Goal: Task Accomplishment & Management: Manage account settings

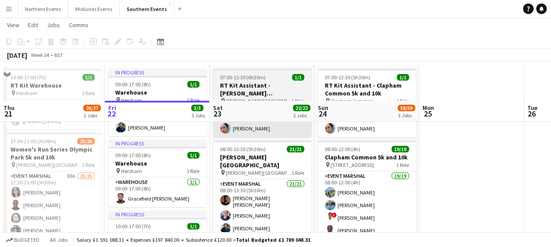
scroll to position [74, 0]
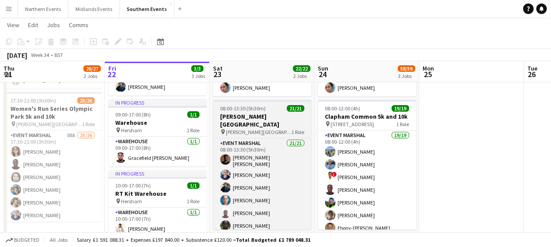
click at [253, 117] on h3 "[PERSON_NAME][GEOGRAPHIC_DATA]" at bounding box center [262, 121] width 98 height 16
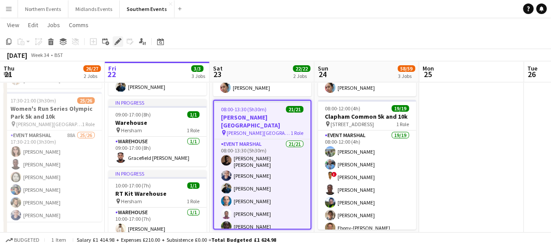
click at [116, 45] on icon "Edit" at bounding box center [117, 41] width 7 height 7
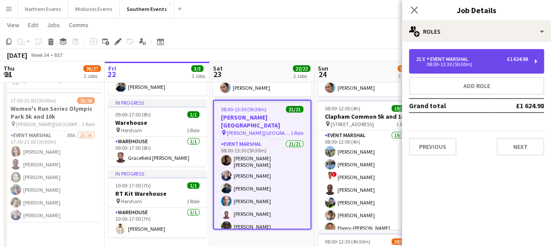
click at [463, 57] on div "Event Marshal" at bounding box center [449, 59] width 45 height 6
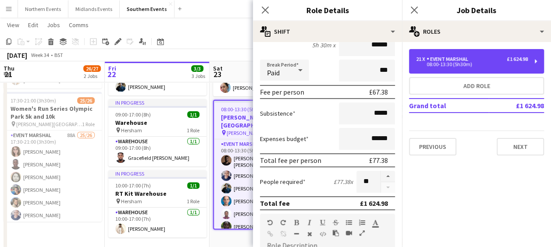
scroll to position [111, 0]
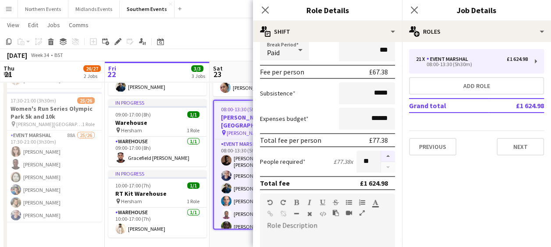
click at [381, 155] on button "button" at bounding box center [388, 156] width 14 height 11
type input "**"
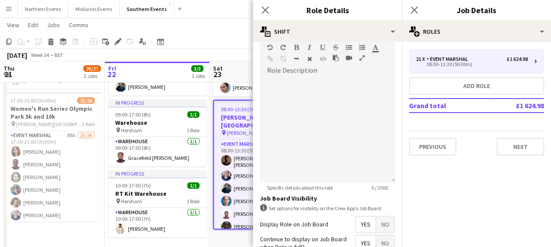
scroll to position [346, 0]
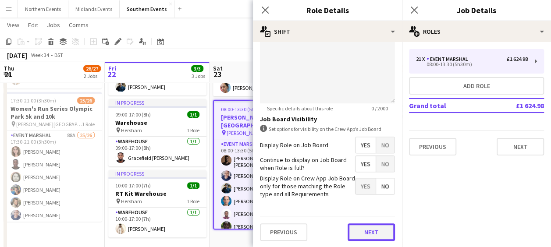
click at [375, 228] on button "Next" at bounding box center [371, 233] width 47 height 18
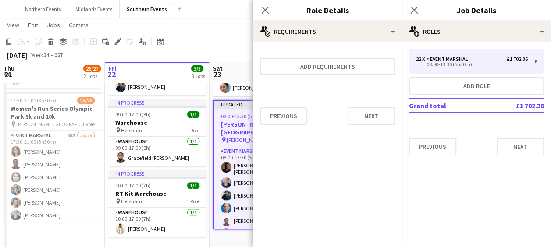
scroll to position [0, 0]
click at [380, 110] on button "Next" at bounding box center [371, 116] width 47 height 18
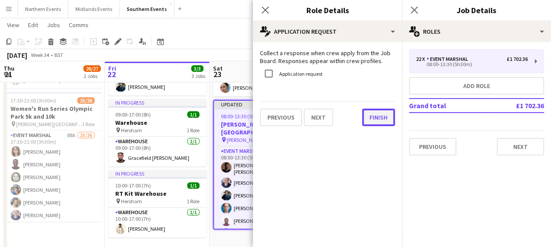
click at [379, 112] on button "Finish" at bounding box center [378, 118] width 33 height 18
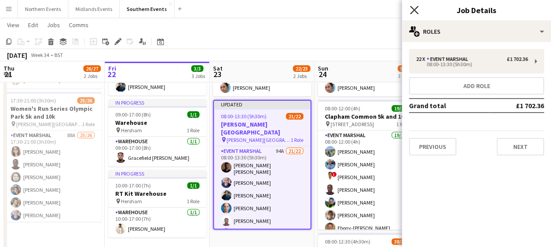
click at [413, 11] on icon at bounding box center [414, 10] width 8 height 8
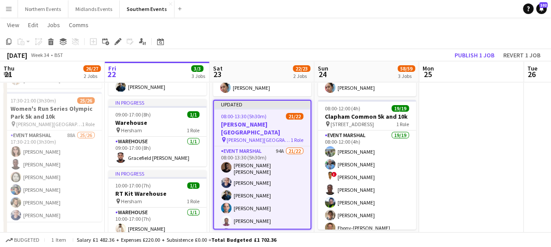
click at [353, 43] on app-toolbar "Copy Paste Paste Ctrl+V Paste with crew Ctrl+Shift+V Paste linked Job [GEOGRAPH…" at bounding box center [275, 41] width 551 height 15
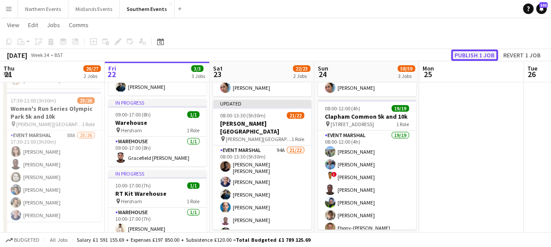
click at [467, 50] on button "Publish 1 job" at bounding box center [474, 55] width 47 height 11
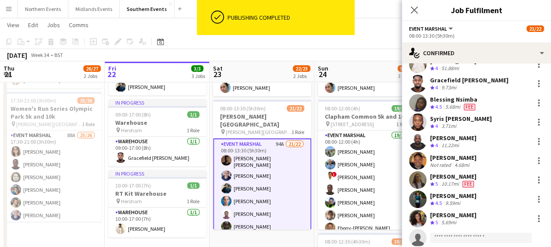
scroll to position [289, 0]
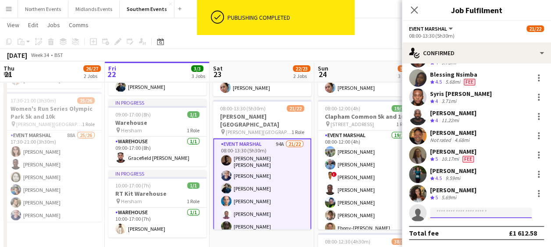
click at [443, 211] on input at bounding box center [481, 213] width 102 height 11
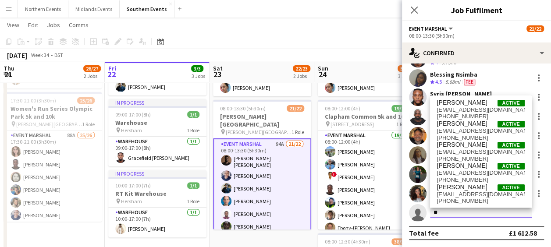
type input "*"
type input "*****"
click at [463, 196] on span "[EMAIL_ADDRESS][DOMAIN_NAME]" at bounding box center [481, 194] width 88 height 7
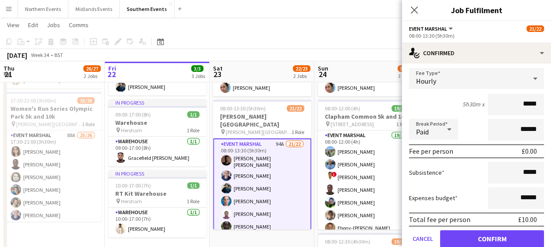
scroll to position [461, 0]
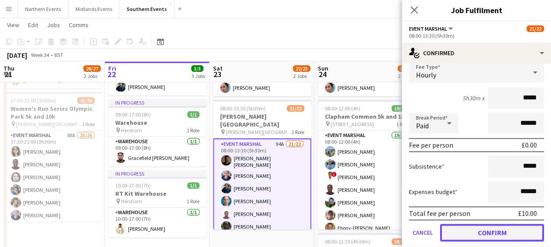
click at [468, 233] on button "Confirm" at bounding box center [492, 233] width 104 height 18
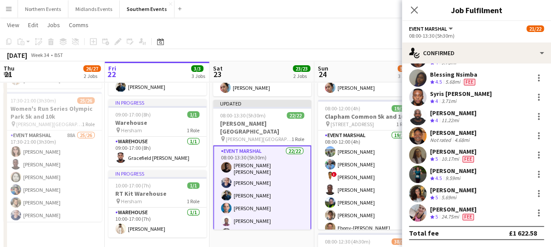
scroll to position [289, 0]
click at [534, 214] on div at bounding box center [539, 213] width 11 height 11
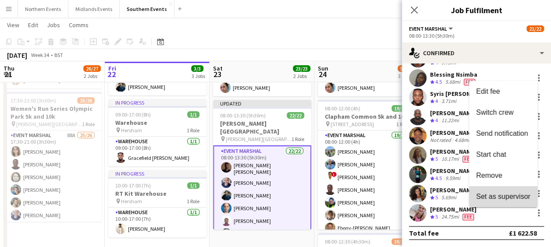
click at [514, 197] on span "Set as supervisor" at bounding box center [503, 196] width 54 height 7
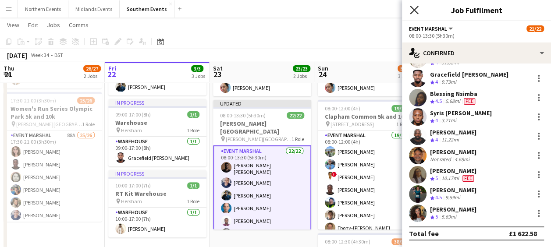
click at [416, 6] on icon "Close pop-in" at bounding box center [414, 10] width 8 height 8
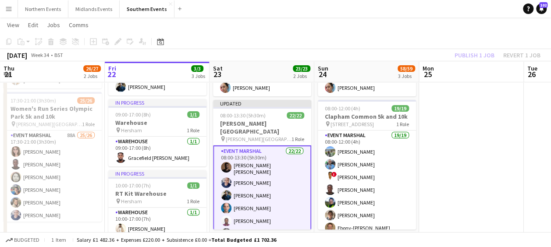
click at [388, 17] on app-navbar "Menu Boards Boards Boards All jobs Status Workforce Workforce My Workforce Recr…" at bounding box center [275, 9] width 551 height 18
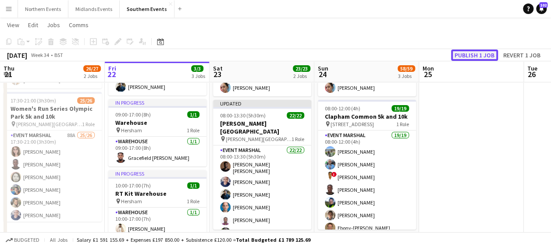
click at [462, 59] on button "Publish 1 job" at bounding box center [474, 55] width 47 height 11
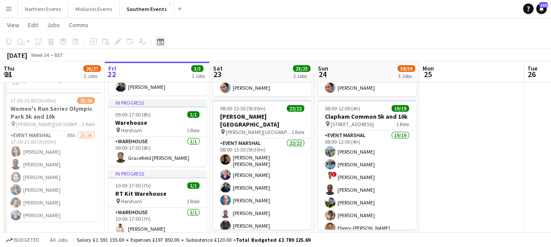
click at [158, 41] on icon "Date picker" at bounding box center [160, 41] width 7 height 7
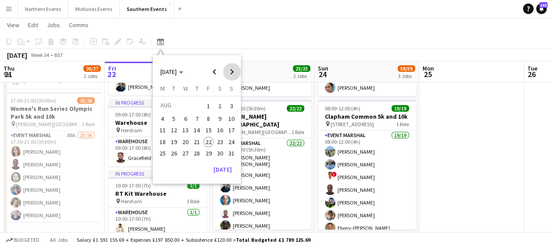
click at [232, 70] on span "Next month" at bounding box center [232, 72] width 18 height 18
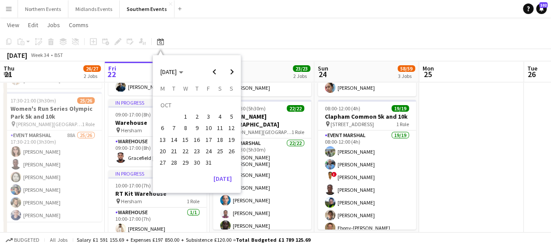
click at [187, 140] on span "15" at bounding box center [185, 140] width 11 height 11
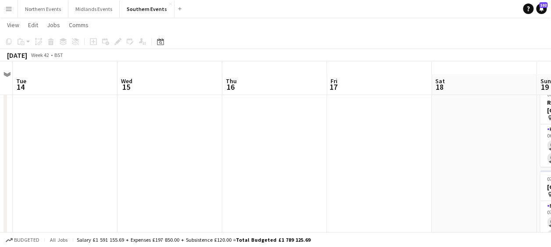
scroll to position [28, 0]
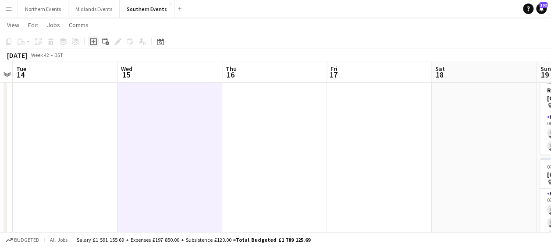
click at [92, 45] on icon at bounding box center [93, 41] width 7 height 7
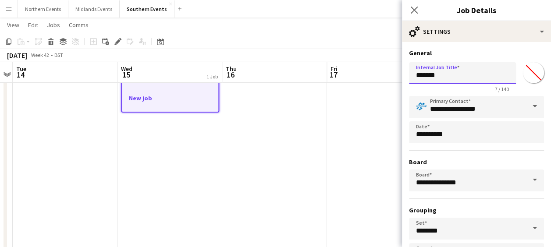
click at [434, 75] on input "*******" at bounding box center [462, 73] width 107 height 22
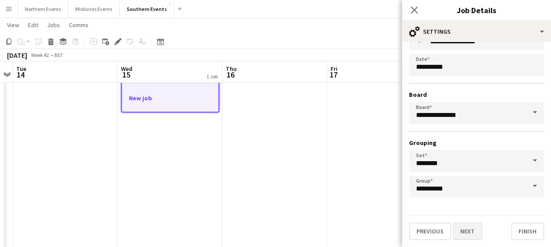
type input "**********"
click at [471, 226] on button "Next" at bounding box center [467, 232] width 29 height 18
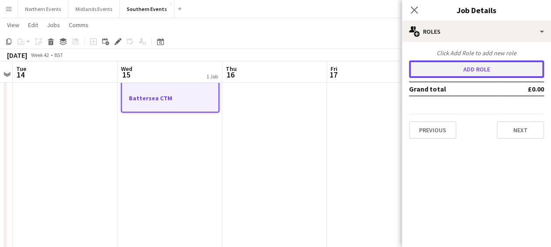
click at [470, 69] on button "Add role" at bounding box center [476, 70] width 135 height 18
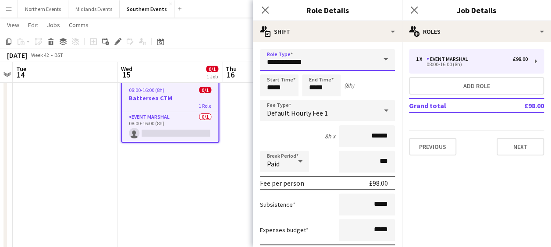
click at [367, 57] on input "**********" at bounding box center [327, 60] width 135 height 22
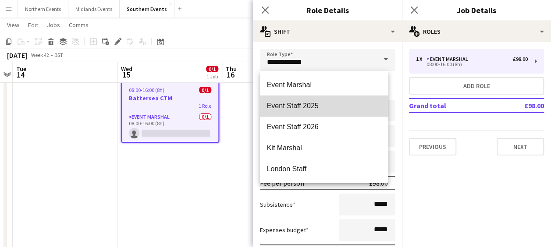
click at [337, 103] on span "Event Staff 2025" at bounding box center [324, 106] width 114 height 8
type input "**********"
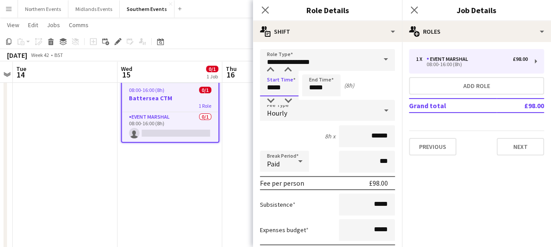
click at [272, 89] on input "*****" at bounding box center [279, 86] width 39 height 22
click at [279, 89] on input "*****" at bounding box center [279, 86] width 39 height 22
type input "*****"
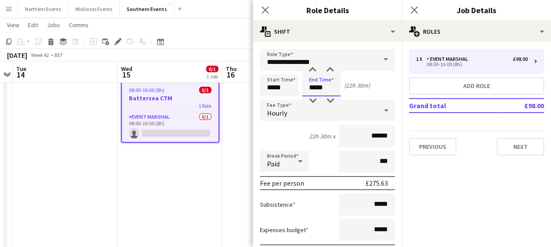
click at [316, 89] on input "*****" at bounding box center [321, 86] width 39 height 22
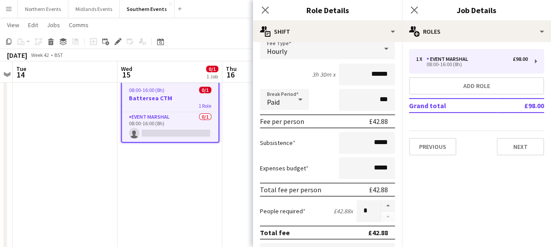
scroll to position [62, 0]
type input "*****"
click at [369, 167] on input "*****" at bounding box center [367, 168] width 56 height 22
type input "******"
click at [383, 203] on button "button" at bounding box center [388, 205] width 14 height 11
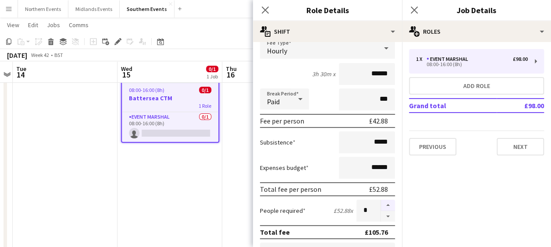
click at [383, 203] on button "button" at bounding box center [388, 205] width 14 height 11
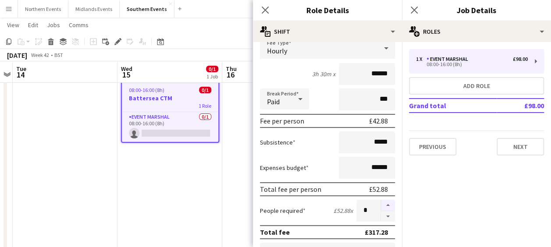
click at [383, 203] on button "button" at bounding box center [388, 205] width 14 height 11
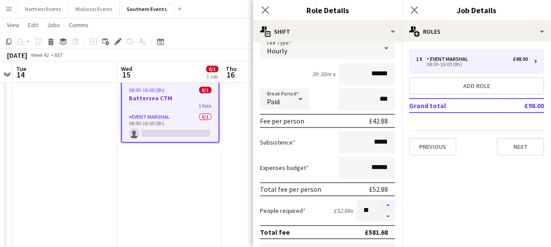
click at [383, 203] on button "button" at bounding box center [388, 205] width 14 height 11
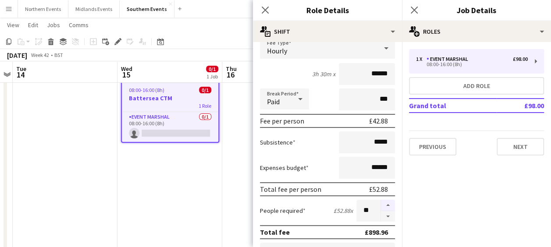
click at [383, 203] on button "button" at bounding box center [388, 205] width 14 height 11
type input "**"
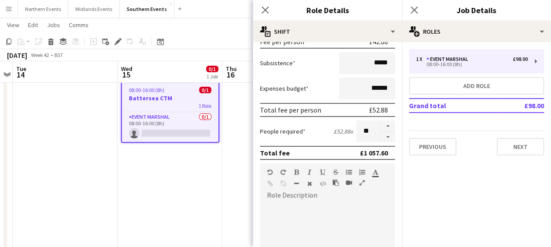
scroll to position [147, 0]
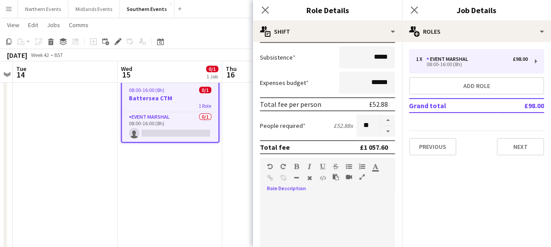
click at [288, 196] on div at bounding box center [327, 246] width 135 height 111
paste div
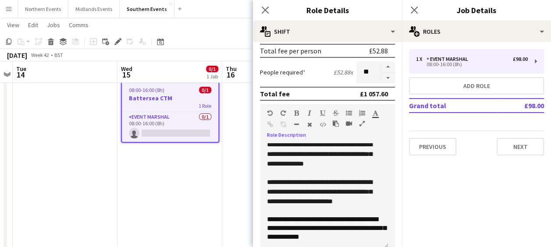
scroll to position [346, 0]
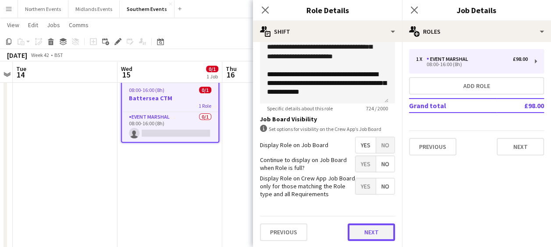
click at [366, 234] on button "Next" at bounding box center [371, 233] width 47 height 18
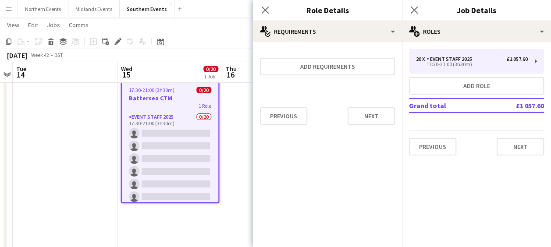
scroll to position [0, 0]
click at [364, 115] on button "Next" at bounding box center [371, 116] width 47 height 18
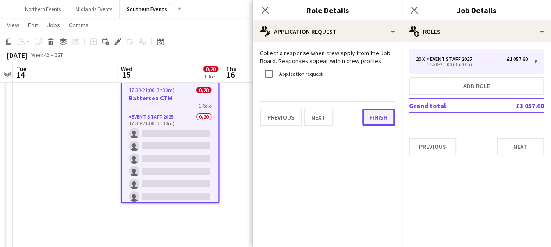
click at [364, 115] on button "Finish" at bounding box center [378, 118] width 33 height 18
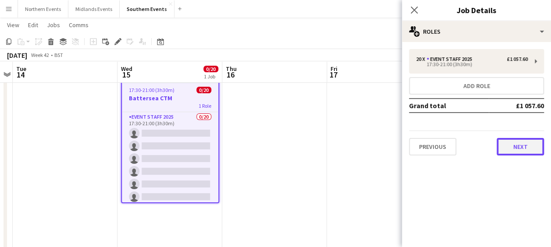
click at [513, 149] on button "Next" at bounding box center [520, 147] width 47 height 18
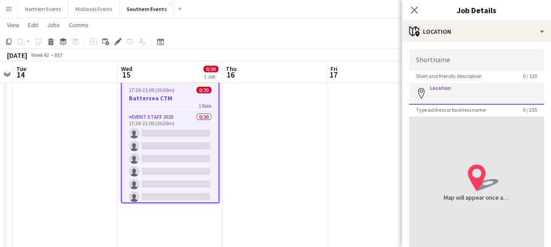
click at [458, 99] on input "Location" at bounding box center [476, 94] width 135 height 22
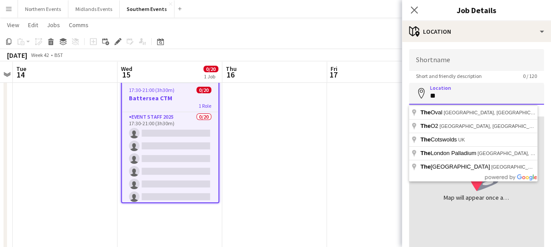
type input "*"
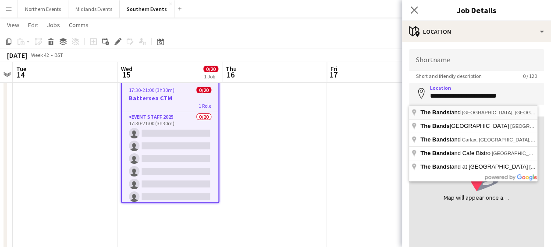
type input "**********"
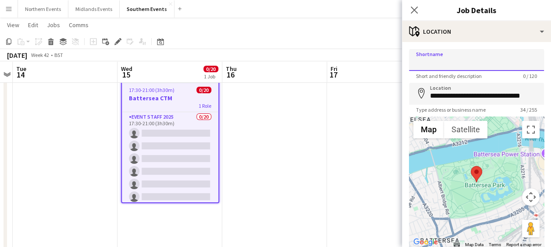
click at [432, 61] on input "Shortname" at bounding box center [476, 60] width 135 height 22
type input "**********"
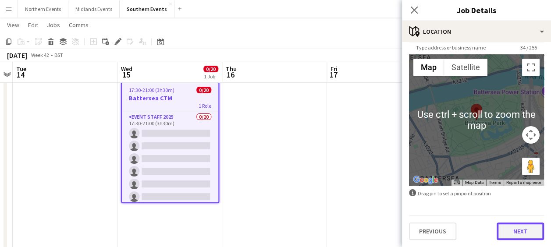
click at [510, 234] on button "Next" at bounding box center [520, 232] width 47 height 18
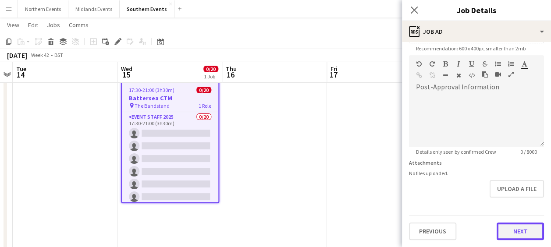
scroll to position [186, 0]
click at [519, 198] on form "**********" at bounding box center [476, 51] width 149 height 377
click at [515, 224] on button "Next" at bounding box center [520, 232] width 47 height 18
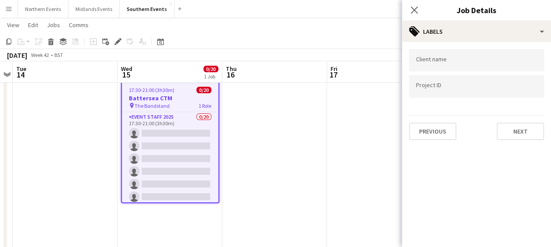
scroll to position [0, 0]
click at [515, 130] on button "Next" at bounding box center [520, 132] width 47 height 18
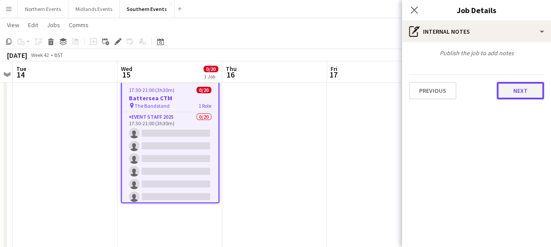
click at [516, 89] on button "Next" at bounding box center [520, 91] width 47 height 18
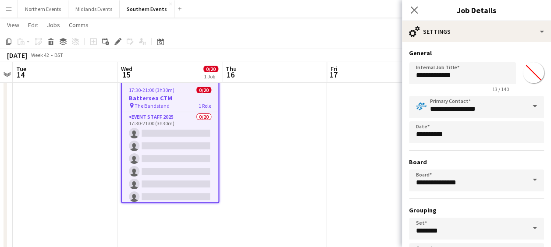
scroll to position [68, 0]
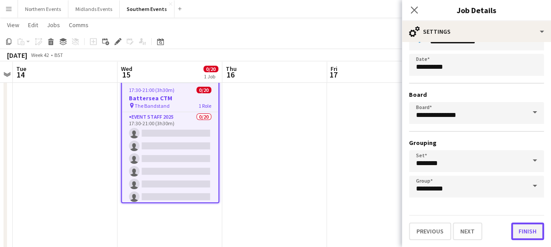
click at [515, 235] on button "Finish" at bounding box center [527, 232] width 33 height 18
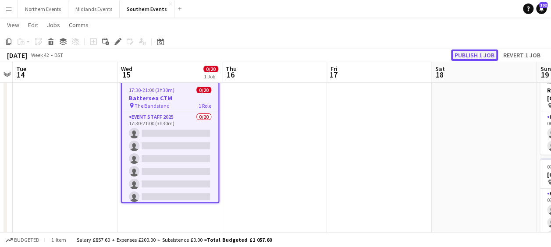
click at [467, 59] on button "Publish 1 job" at bounding box center [474, 55] width 47 height 11
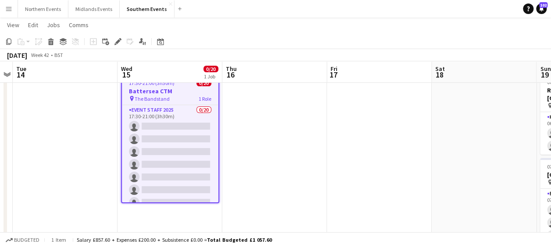
click at [452, 26] on app-page-menu "View Day view expanded Day view collapsed Month view Date picker Jump to [DATE]…" at bounding box center [275, 26] width 551 height 17
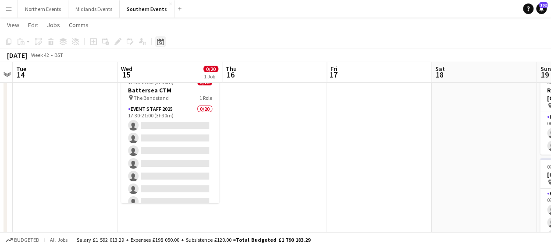
click at [156, 40] on div "Date picker" at bounding box center [160, 41] width 11 height 11
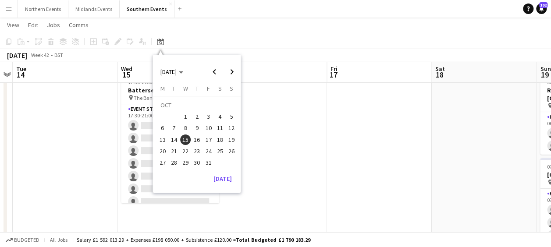
click at [231, 137] on span "19" at bounding box center [231, 140] width 11 height 11
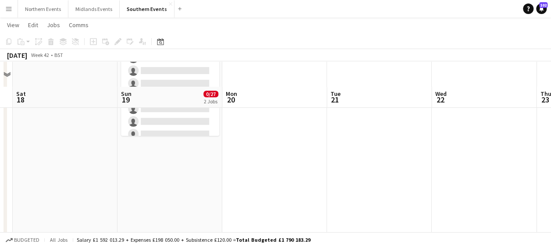
scroll to position [205, 0]
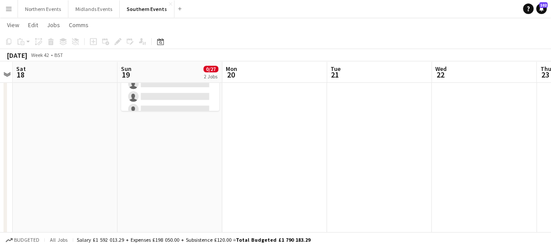
click at [161, 173] on app-date-cell "06:00-13:30 (7h30m) 0/2 RT Kit Assistant - [GEOGRAPHIC_DATA] 10k pin [GEOGRAPHI…" at bounding box center [169, 144] width 105 height 503
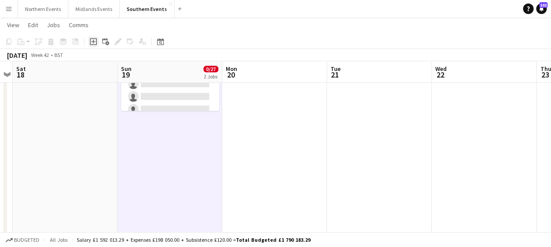
click at [91, 40] on icon "Add job" at bounding box center [93, 41] width 7 height 7
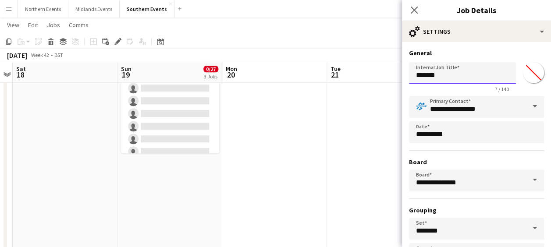
click at [428, 76] on input "*******" at bounding box center [462, 73] width 107 height 22
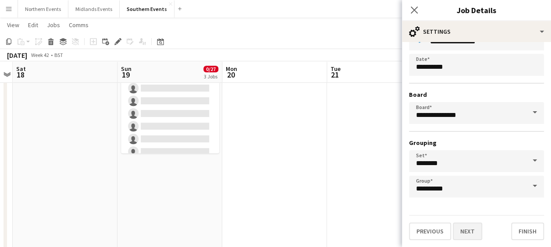
type input "**********"
click at [466, 233] on button "Next" at bounding box center [467, 232] width 29 height 18
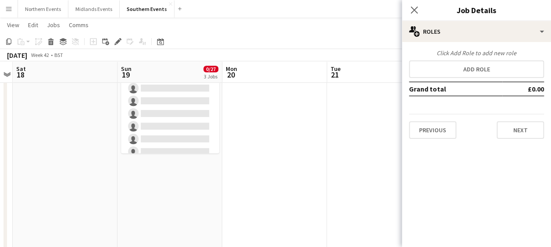
scroll to position [0, 0]
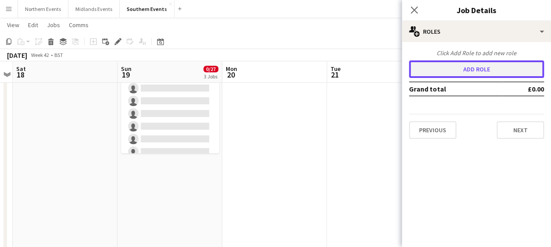
click at [481, 74] on button "Add role" at bounding box center [476, 70] width 135 height 18
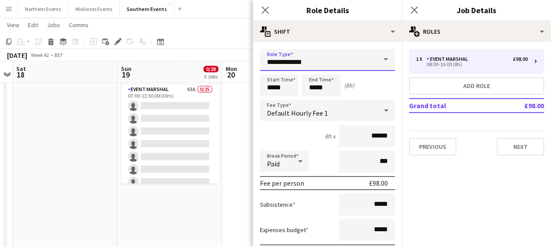
click at [355, 60] on input "**********" at bounding box center [327, 60] width 135 height 22
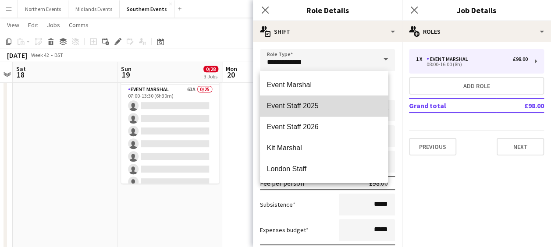
click at [332, 102] on span "Event Staff 2025" at bounding box center [324, 106] width 114 height 8
type input "**********"
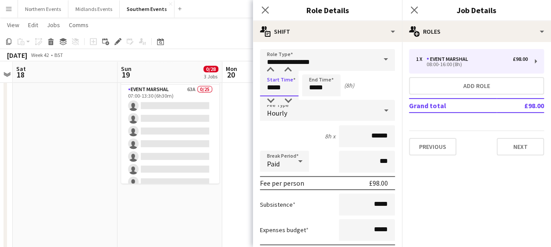
click at [274, 88] on input "*****" at bounding box center [279, 86] width 39 height 22
click at [277, 88] on input "*****" at bounding box center [279, 86] width 39 height 22
click at [279, 89] on input "*****" at bounding box center [279, 86] width 39 height 22
type input "*****"
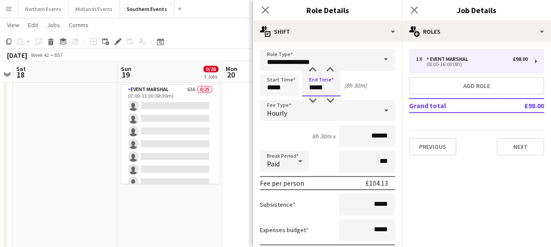
click at [315, 85] on input "*****" at bounding box center [321, 86] width 39 height 22
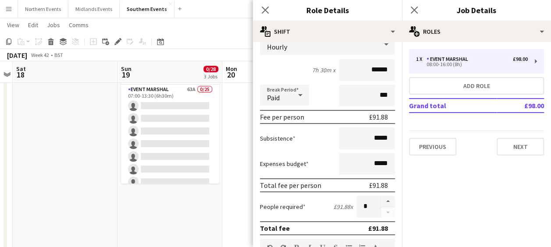
scroll to position [68, 0]
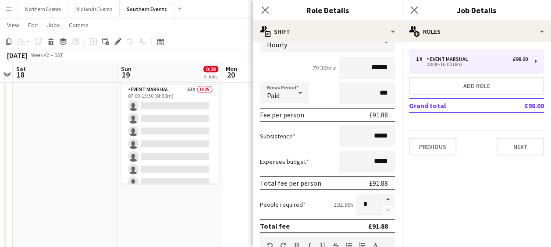
type input "*****"
click at [370, 163] on input "*****" at bounding box center [367, 162] width 56 height 22
type input "******"
click at [381, 199] on button "button" at bounding box center [388, 199] width 14 height 11
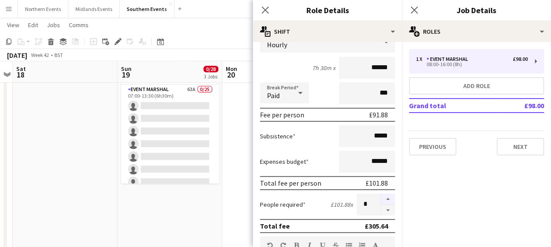
click at [381, 199] on button "button" at bounding box center [388, 199] width 14 height 11
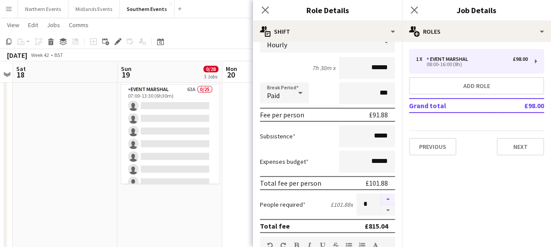
click at [381, 199] on button "button" at bounding box center [388, 199] width 14 height 11
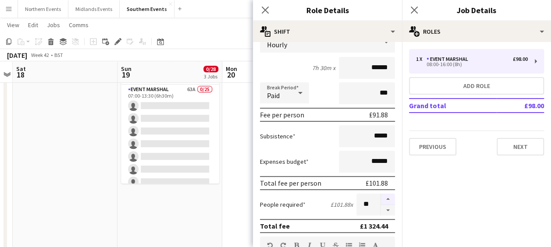
click at [381, 199] on button "button" at bounding box center [388, 199] width 14 height 11
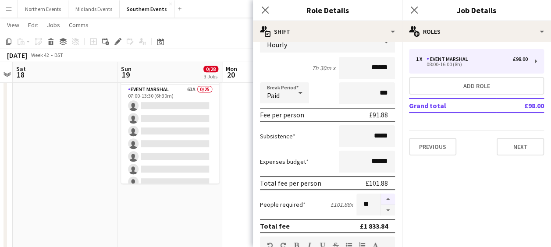
click at [381, 199] on button "button" at bounding box center [388, 199] width 14 height 11
type input "**"
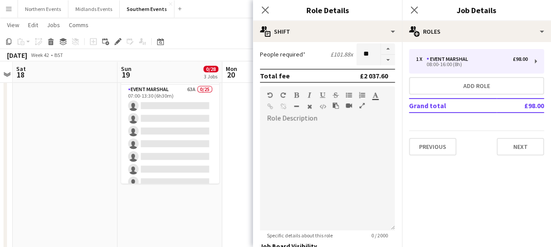
scroll to position [229, 0]
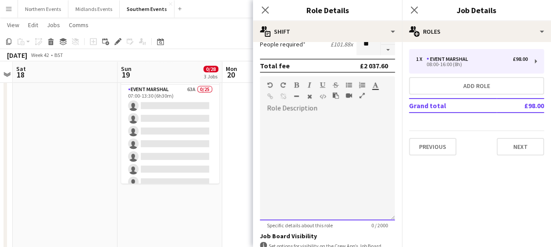
click at [326, 132] on div at bounding box center [327, 167] width 135 height 105
paste div
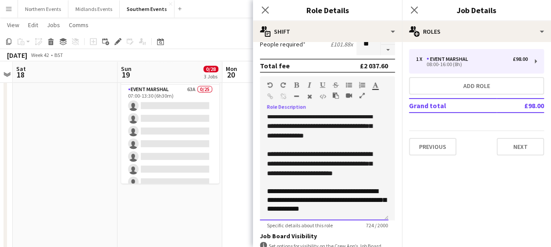
scroll to position [346, 0]
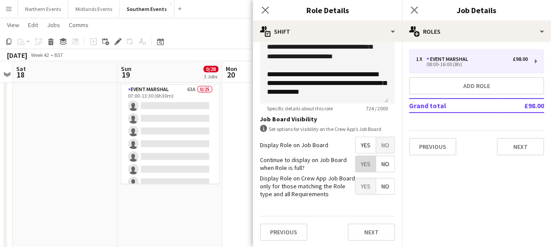
click at [361, 158] on span "Yes" at bounding box center [366, 164] width 20 height 16
click at [365, 232] on button "Next" at bounding box center [371, 233] width 47 height 18
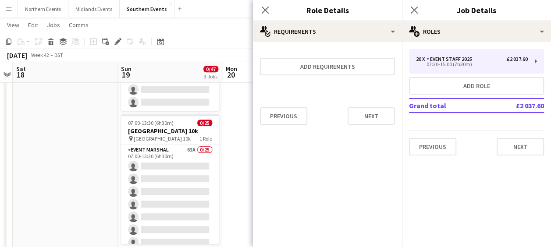
scroll to position [0, 0]
click at [369, 118] on button "Next" at bounding box center [371, 116] width 47 height 18
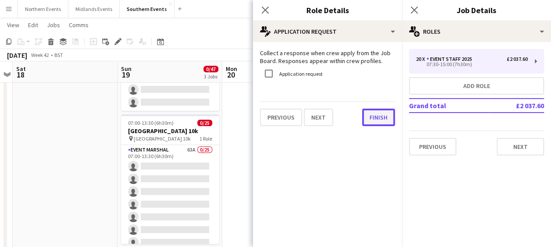
click at [369, 118] on button "Finish" at bounding box center [378, 118] width 33 height 18
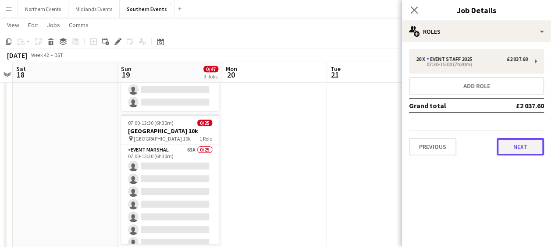
click at [504, 146] on button "Next" at bounding box center [520, 147] width 47 height 18
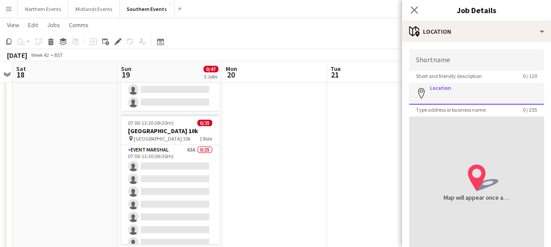
click at [461, 89] on input "Location" at bounding box center [476, 94] width 135 height 22
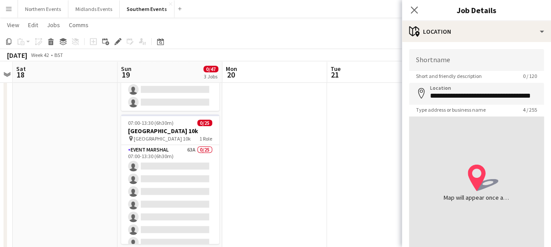
type input "**********"
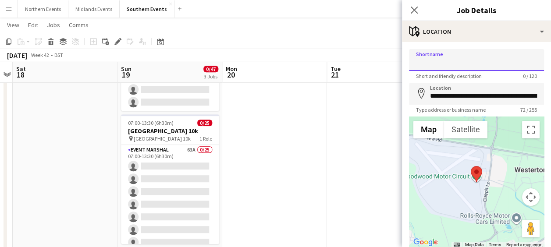
click at [442, 60] on input "Shortname" at bounding box center [476, 60] width 135 height 22
type input "**********"
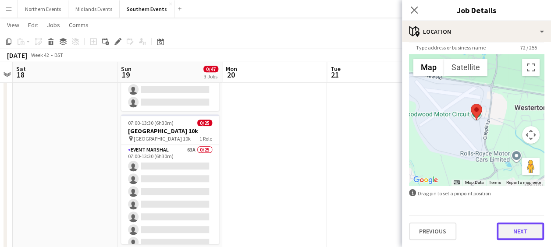
click at [514, 228] on button "Next" at bounding box center [520, 232] width 47 height 18
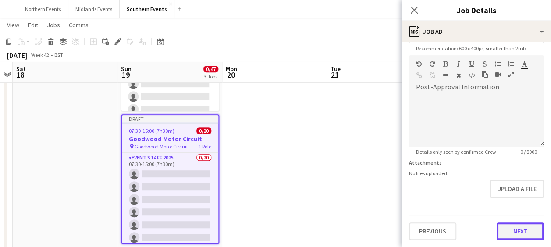
scroll to position [186, 0]
click at [515, 200] on form "**********" at bounding box center [476, 51] width 149 height 377
click at [511, 232] on button "Next" at bounding box center [520, 232] width 47 height 18
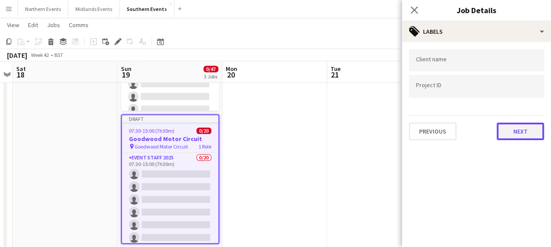
click at [523, 126] on button "Next" at bounding box center [520, 132] width 47 height 18
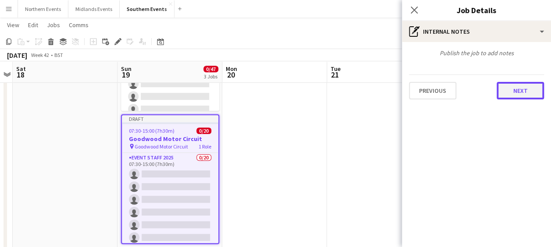
click at [524, 85] on button "Next" at bounding box center [520, 91] width 47 height 18
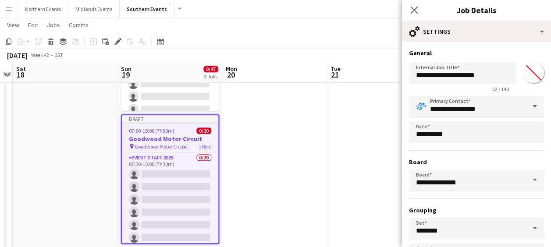
scroll to position [68, 0]
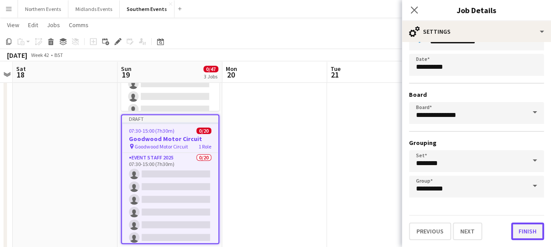
click at [515, 230] on button "Finish" at bounding box center [527, 232] width 33 height 18
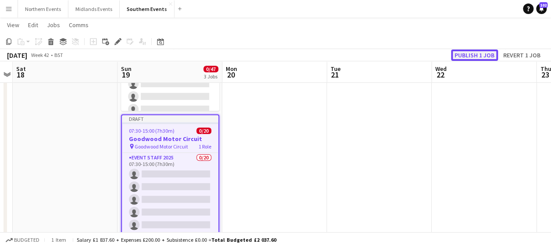
click at [477, 59] on button "Publish 1 job" at bounding box center [474, 55] width 47 height 11
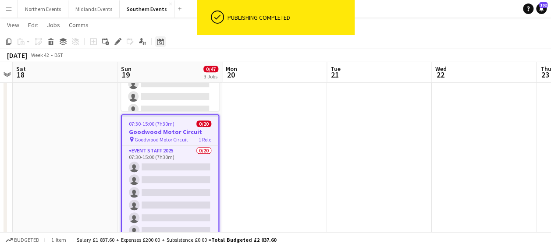
click at [156, 41] on div "Date picker" at bounding box center [160, 41] width 11 height 11
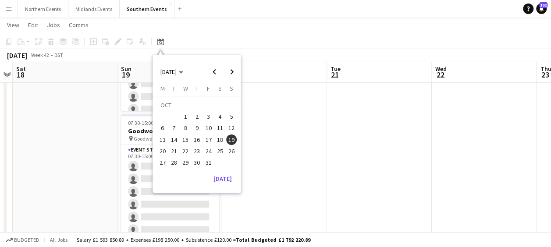
click at [184, 137] on span "15" at bounding box center [185, 140] width 11 height 11
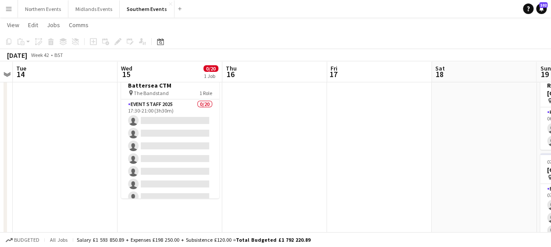
scroll to position [32, 0]
click at [184, 137] on app-card-role "Event Staff 2025 0/20 17:30-21:00 (3h30m) single-neutral-actions single-neutral…" at bounding box center [170, 235] width 98 height 271
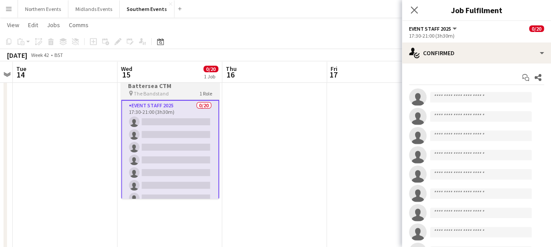
click at [176, 84] on h3 "Battersea CTM" at bounding box center [170, 86] width 98 height 8
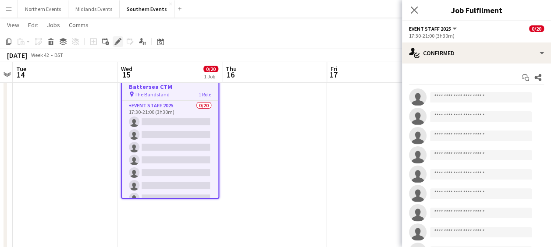
click at [116, 43] on icon at bounding box center [117, 41] width 5 height 5
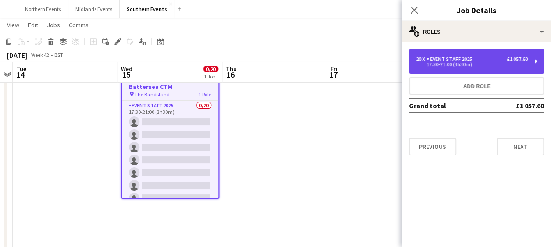
click at [455, 56] on div "Event Staff 2025" at bounding box center [451, 59] width 49 height 6
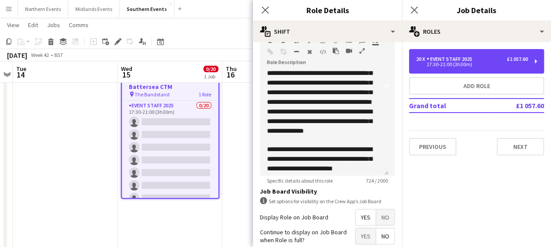
scroll to position [94, 0]
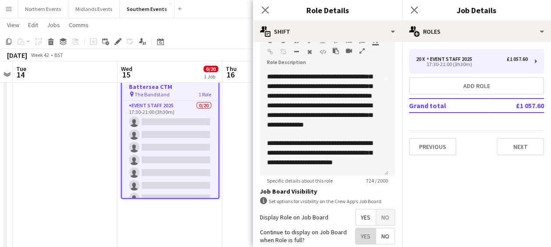
click at [356, 235] on span "Yes" at bounding box center [366, 236] width 20 height 16
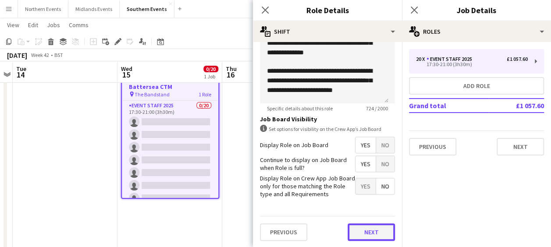
click at [373, 231] on button "Next" at bounding box center [371, 233] width 47 height 18
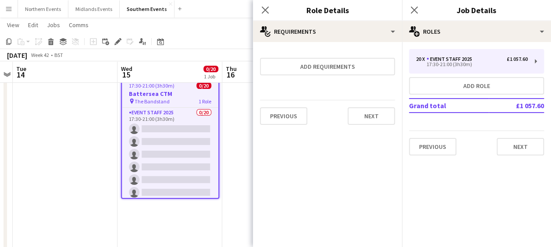
scroll to position [0, 0]
click at [376, 121] on button "Next" at bounding box center [371, 116] width 47 height 18
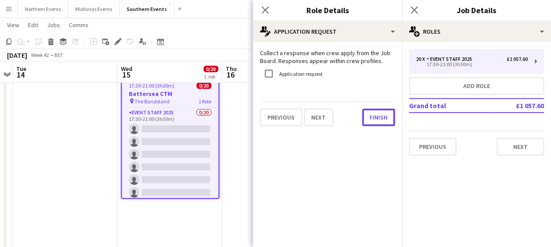
click at [376, 121] on button "Finish" at bounding box center [378, 118] width 33 height 18
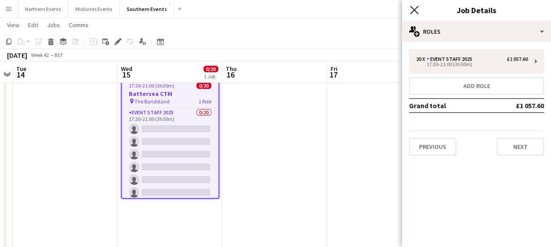
click at [416, 10] on icon "Close pop-in" at bounding box center [414, 10] width 8 height 8
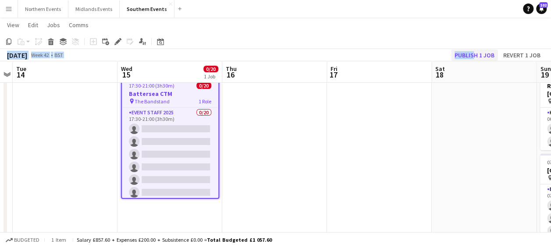
drag, startPoint x: 376, startPoint y: 21, endPoint x: 472, endPoint y: 58, distance: 102.6
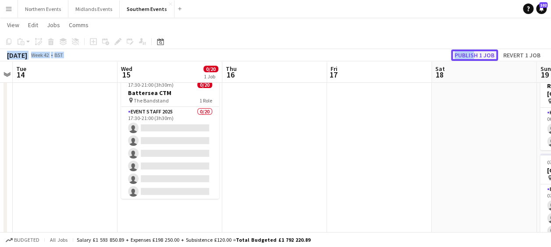
click at [472, 58] on button "Publish 1 job" at bounding box center [474, 55] width 47 height 11
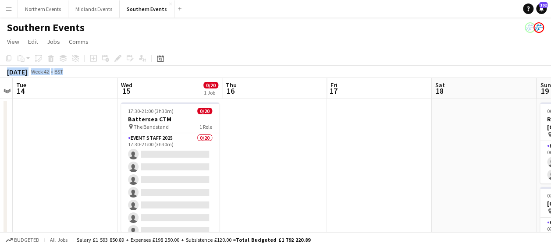
scroll to position [0, 234]
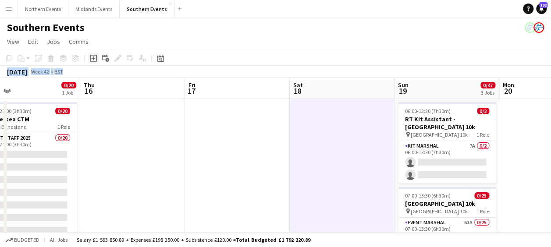
click at [94, 59] on icon "Add job" at bounding box center [93, 58] width 7 height 7
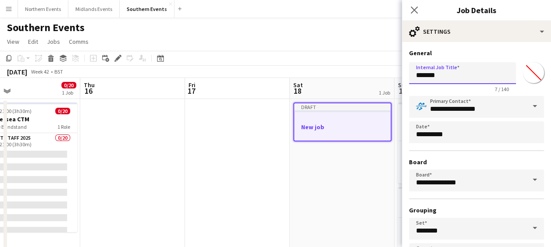
click at [427, 74] on input "*******" at bounding box center [462, 73] width 107 height 22
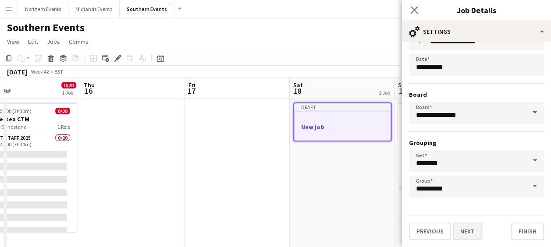
type input "**********"
click at [464, 227] on button "Next" at bounding box center [467, 232] width 29 height 18
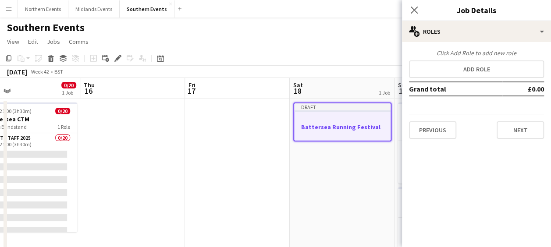
scroll to position [0, 0]
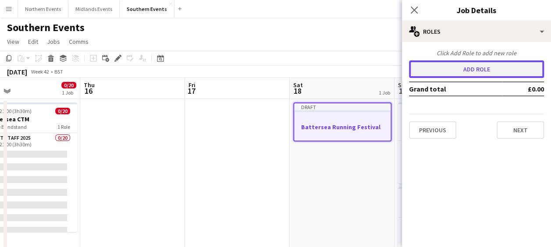
click at [477, 68] on button "Add role" at bounding box center [476, 70] width 135 height 18
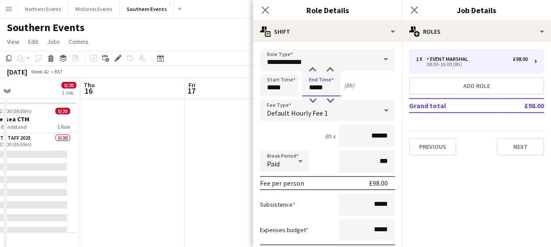
click at [315, 87] on input "*****" at bounding box center [321, 86] width 39 height 22
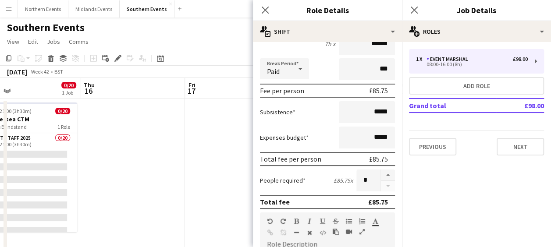
scroll to position [94, 0]
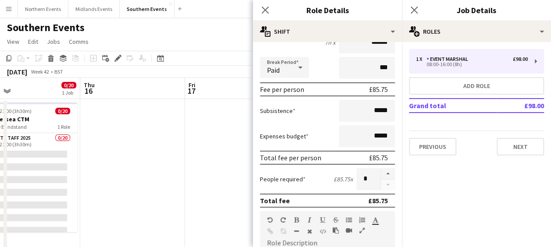
type input "*****"
click at [368, 133] on input "*****" at bounding box center [367, 136] width 56 height 22
type input "******"
click at [383, 172] on button "button" at bounding box center [388, 173] width 14 height 11
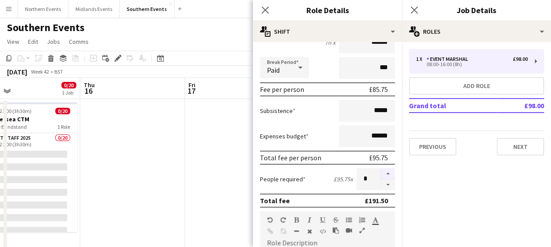
click at [383, 172] on button "button" at bounding box center [388, 173] width 14 height 11
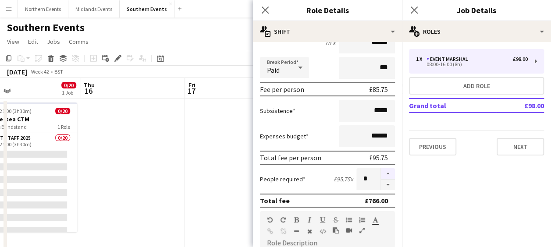
click at [383, 172] on button "button" at bounding box center [388, 173] width 14 height 11
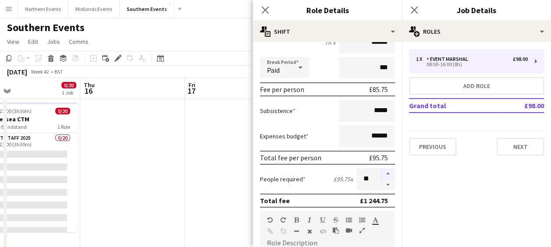
click at [383, 172] on button "button" at bounding box center [388, 173] width 14 height 11
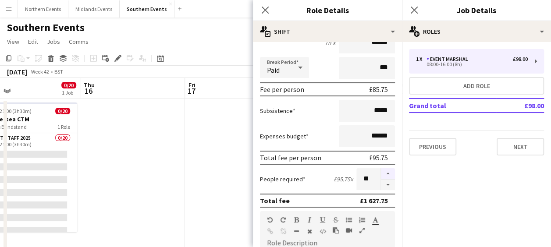
click at [383, 172] on button "button" at bounding box center [388, 173] width 14 height 11
type input "**"
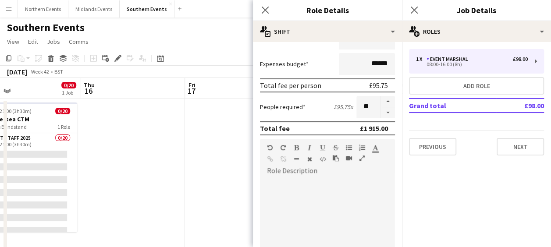
scroll to position [215, 0]
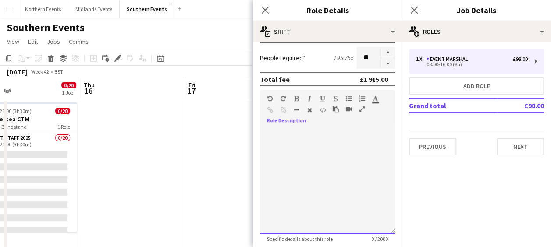
click at [300, 147] on div at bounding box center [327, 181] width 135 height 105
paste div
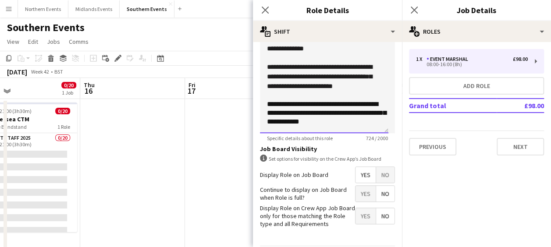
scroll to position [346, 0]
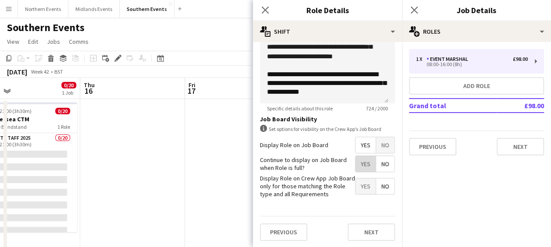
click at [364, 164] on span "Yes" at bounding box center [366, 164] width 20 height 16
click at [359, 231] on button "Next" at bounding box center [371, 233] width 47 height 18
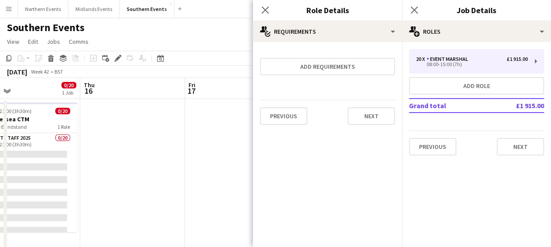
scroll to position [0, 0]
click at [365, 115] on button "Next" at bounding box center [371, 116] width 47 height 18
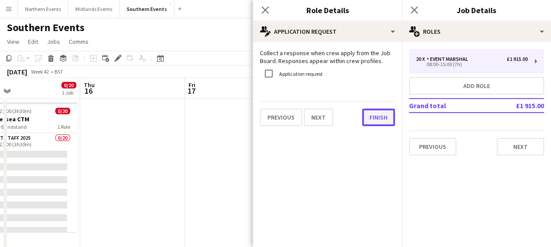
click at [365, 115] on button "Finish" at bounding box center [378, 118] width 33 height 18
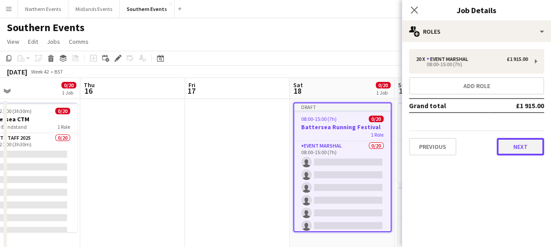
click at [503, 146] on button "Next" at bounding box center [520, 147] width 47 height 18
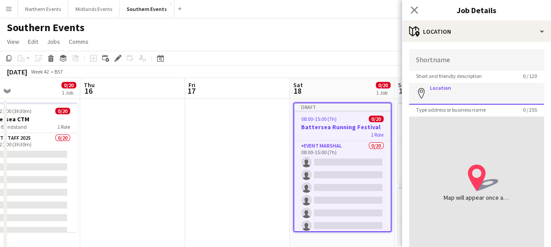
click at [468, 94] on input "Location" at bounding box center [476, 94] width 135 height 22
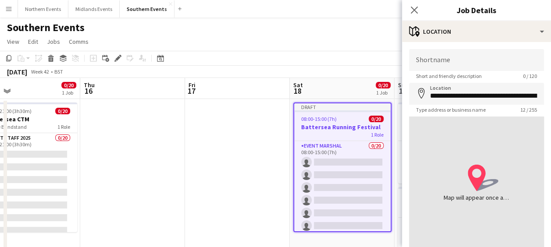
type input "**********"
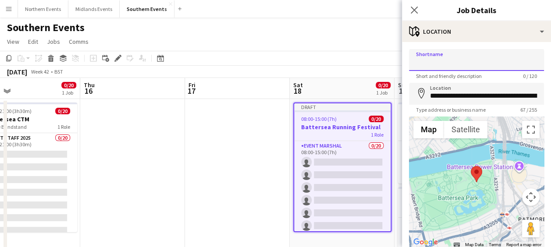
click at [439, 59] on input "Shortname" at bounding box center [476, 60] width 135 height 22
type input "**********"
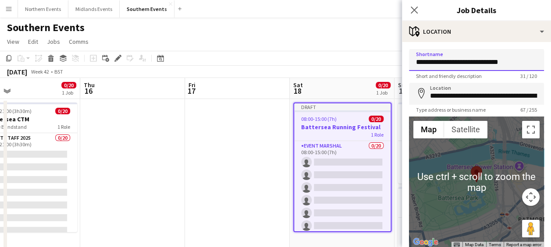
scroll to position [62, 0]
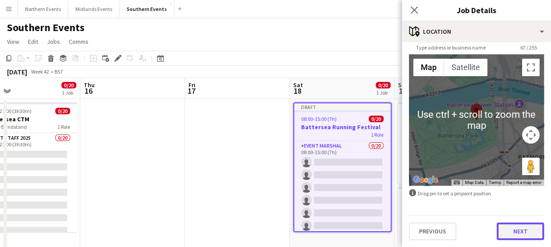
click at [497, 234] on button "Next" at bounding box center [520, 232] width 47 height 18
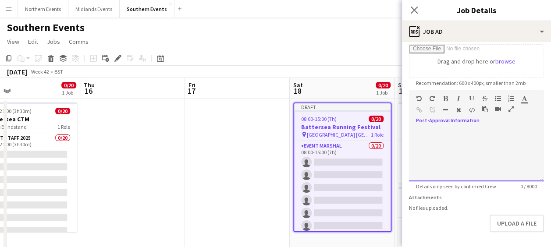
click at [516, 162] on div at bounding box center [476, 155] width 135 height 53
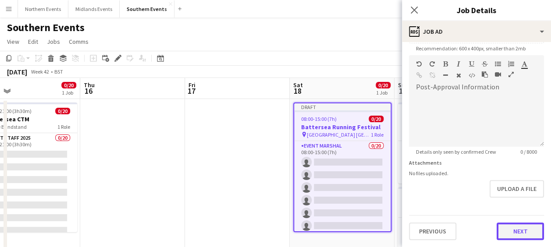
scroll to position [186, 0]
click at [509, 196] on form "**********" at bounding box center [476, 51] width 149 height 377
click at [506, 231] on button "Next" at bounding box center [520, 232] width 47 height 18
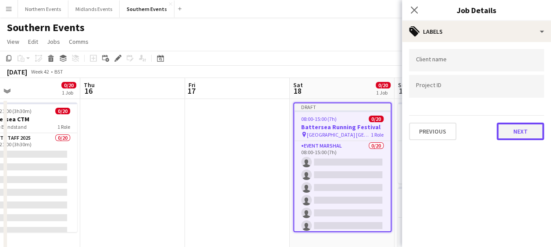
click at [522, 131] on button "Next" at bounding box center [520, 132] width 47 height 18
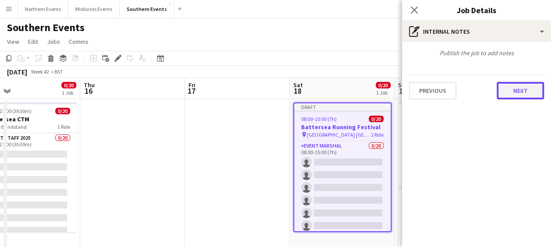
click at [524, 93] on button "Next" at bounding box center [520, 91] width 47 height 18
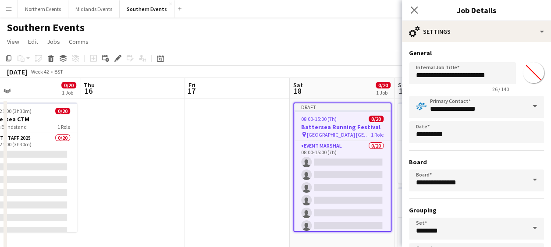
scroll to position [68, 0]
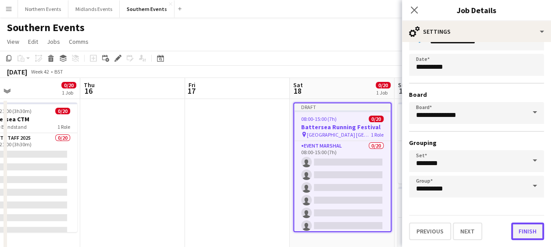
click at [515, 230] on button "Finish" at bounding box center [527, 232] width 33 height 18
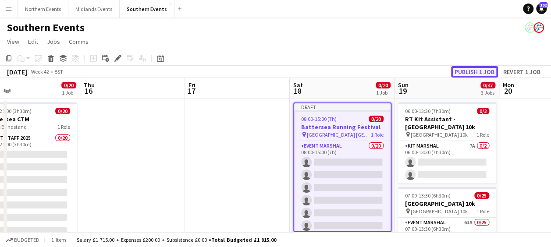
click at [473, 70] on button "Publish 1 job" at bounding box center [474, 71] width 47 height 11
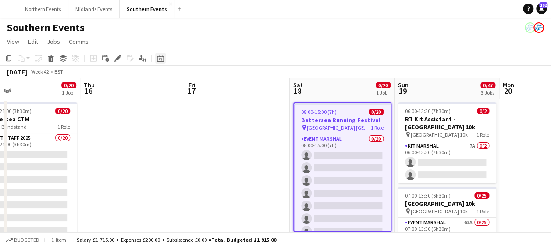
click at [163, 60] on icon "Date picker" at bounding box center [160, 58] width 7 height 7
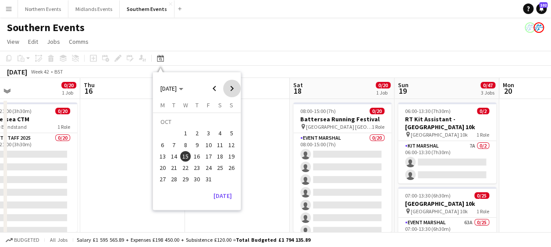
click at [234, 89] on span "Next month" at bounding box center [232, 89] width 18 height 18
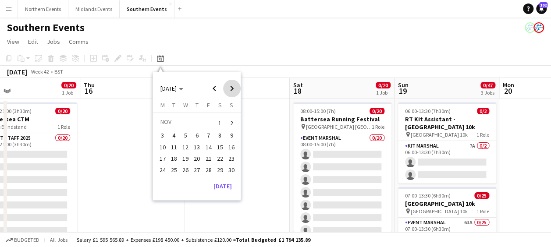
click at [234, 89] on span "Next month" at bounding box center [232, 89] width 18 height 18
click at [218, 137] on span "7" at bounding box center [220, 136] width 11 height 11
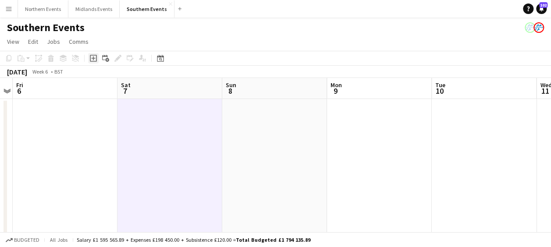
click at [93, 62] on div "Add job" at bounding box center [93, 58] width 11 height 11
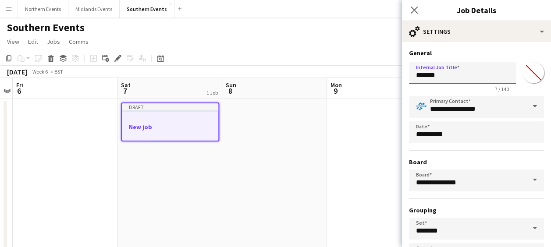
click at [430, 75] on input "*******" at bounding box center [462, 73] width 107 height 22
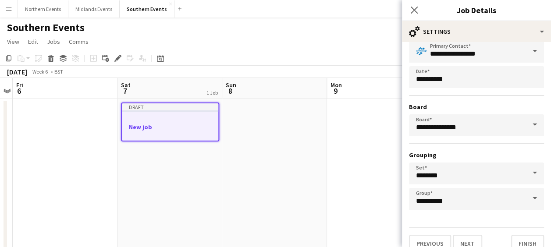
scroll to position [68, 0]
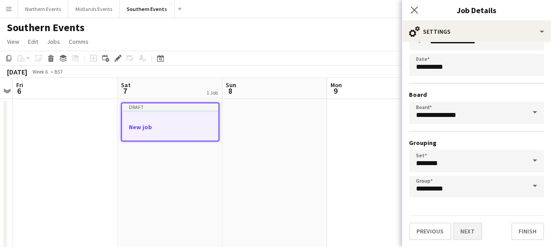
type input "**********"
click at [465, 229] on button "Next" at bounding box center [467, 232] width 29 height 18
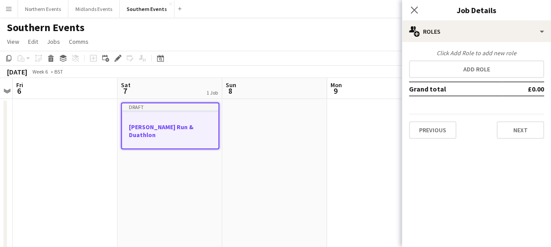
scroll to position [0, 0]
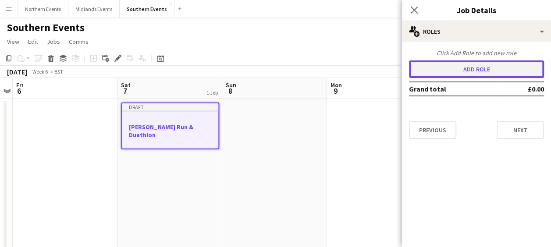
click at [476, 72] on button "Add role" at bounding box center [476, 70] width 135 height 18
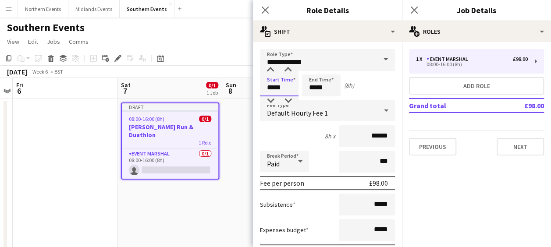
click at [272, 88] on input "*****" at bounding box center [279, 86] width 39 height 22
click at [279, 88] on input "*****" at bounding box center [279, 86] width 39 height 22
type input "*****"
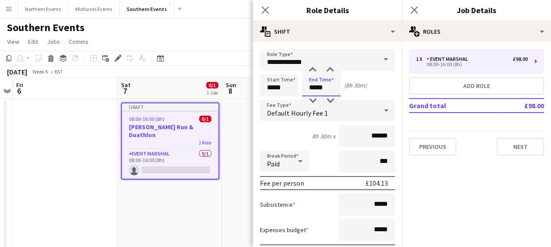
click at [314, 87] on input "*****" at bounding box center [321, 86] width 39 height 22
click at [321, 87] on input "*****" at bounding box center [321, 86] width 39 height 22
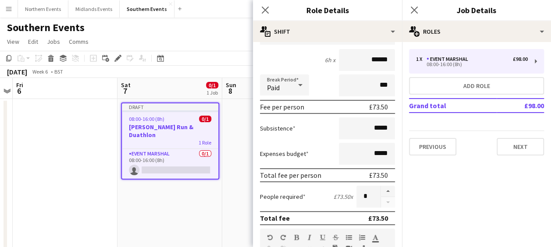
scroll to position [77, 0]
type input "*****"
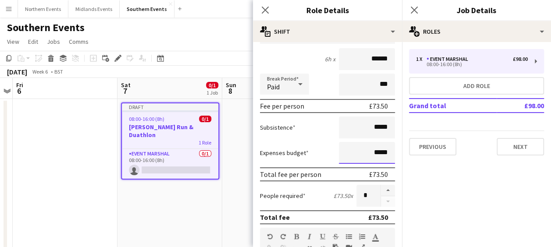
click at [367, 153] on input "*****" at bounding box center [367, 153] width 56 height 22
type input "******"
click at [381, 189] on button "button" at bounding box center [388, 190] width 14 height 11
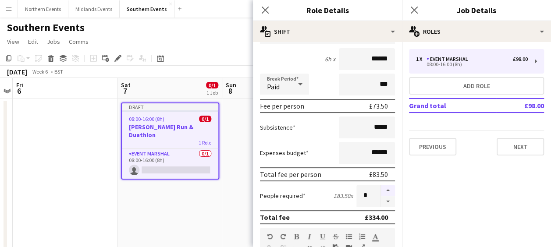
click at [381, 189] on button "button" at bounding box center [388, 190] width 14 height 11
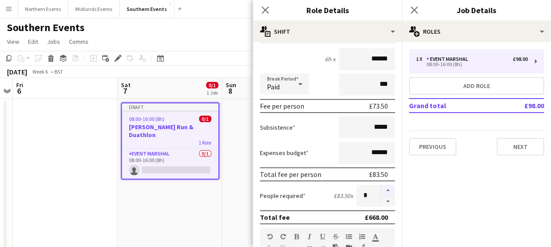
click at [381, 189] on button "button" at bounding box center [388, 190] width 14 height 11
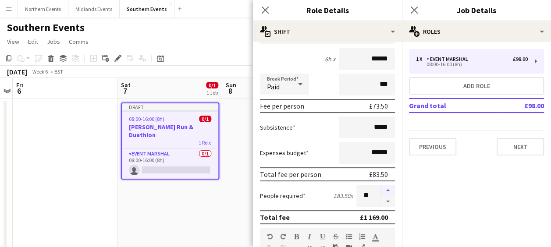
click at [381, 189] on button "button" at bounding box center [388, 190] width 14 height 11
type input "**"
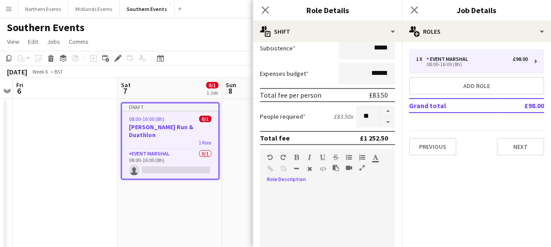
click at [296, 188] on div at bounding box center [327, 240] width 135 height 105
paste div
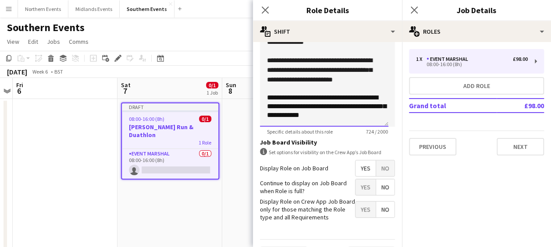
scroll to position [346, 0]
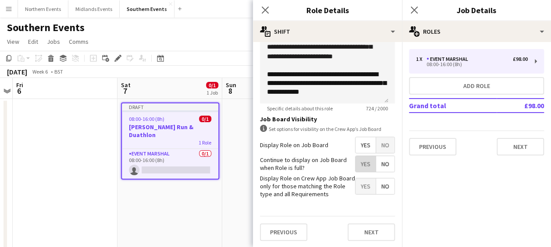
click at [363, 163] on span "Yes" at bounding box center [366, 164] width 20 height 16
click at [356, 231] on button "Next" at bounding box center [371, 233] width 47 height 18
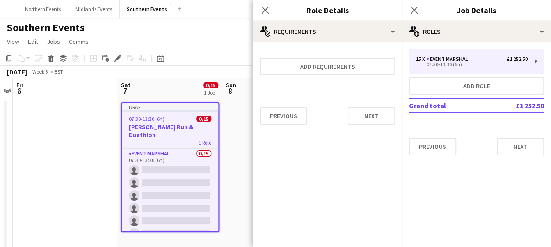
scroll to position [0, 0]
click at [367, 122] on button "Next" at bounding box center [371, 116] width 47 height 18
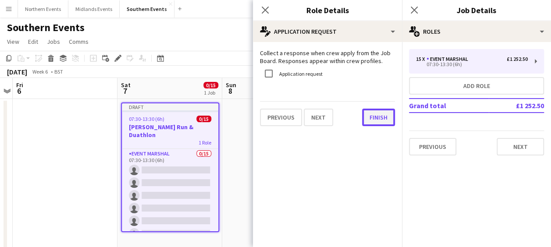
click at [367, 122] on button "Finish" at bounding box center [378, 118] width 33 height 18
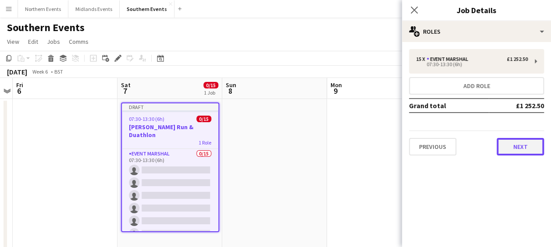
click at [502, 144] on button "Next" at bounding box center [520, 147] width 47 height 18
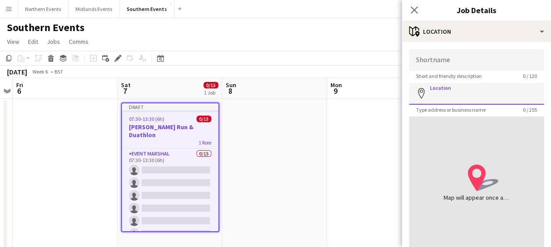
click at [456, 91] on input "Location" at bounding box center [476, 94] width 135 height 22
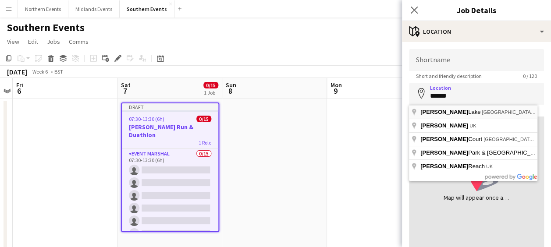
type input "**********"
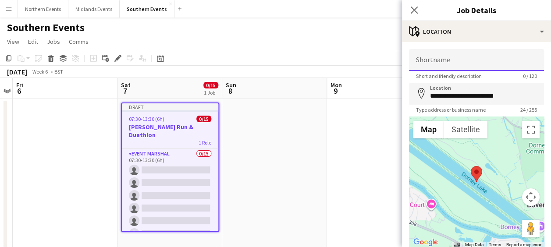
click at [443, 62] on input "Shortname" at bounding box center [476, 60] width 135 height 22
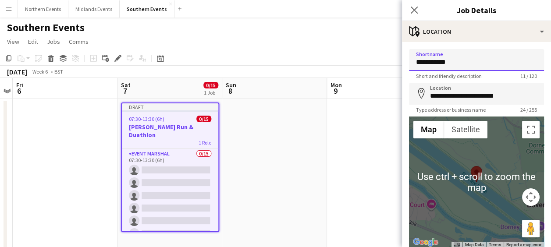
scroll to position [62, 0]
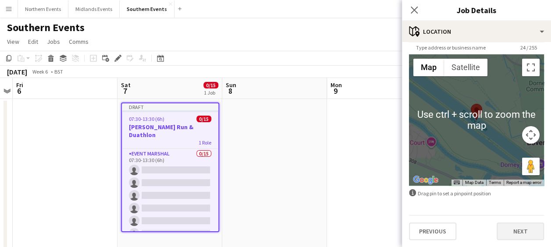
type input "**********"
click at [498, 228] on button "Next" at bounding box center [520, 232] width 47 height 18
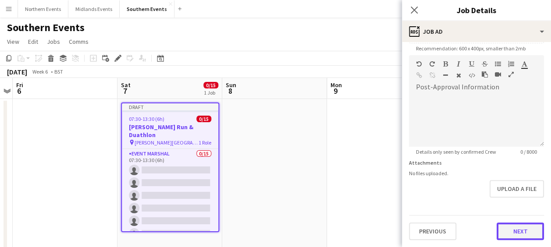
scroll to position [186, 0]
click at [512, 200] on form "**********" at bounding box center [476, 51] width 149 height 377
click at [509, 231] on button "Next" at bounding box center [520, 232] width 47 height 18
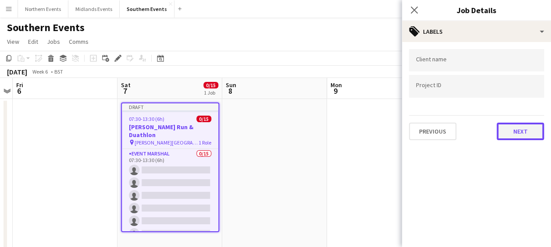
click at [523, 126] on button "Next" at bounding box center [520, 132] width 47 height 18
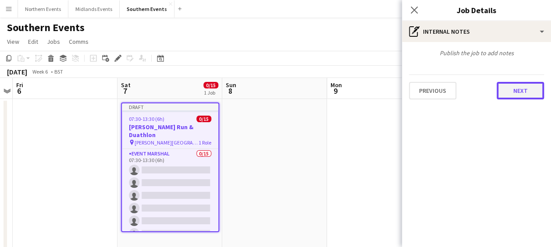
click at [518, 87] on button "Next" at bounding box center [520, 91] width 47 height 18
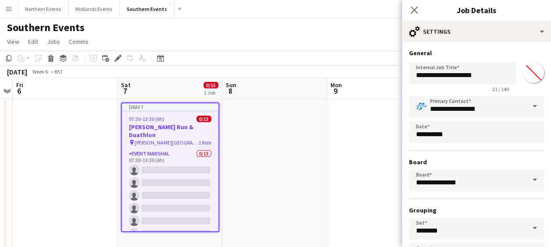
scroll to position [68, 0]
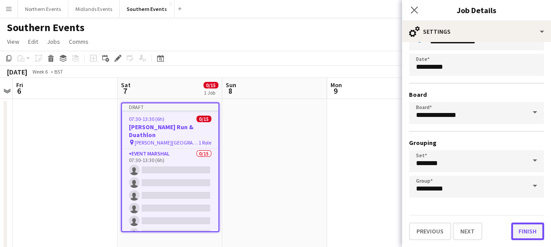
click at [514, 230] on button "Finish" at bounding box center [527, 232] width 33 height 18
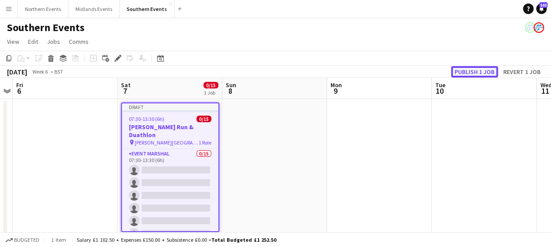
click at [466, 72] on button "Publish 1 job" at bounding box center [474, 71] width 47 height 11
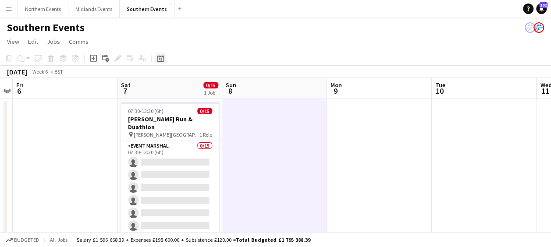
click at [162, 57] on div "Date picker [DATE] [DATE] [DATE] M [DATE] T [DATE] W [DATE] T [DATE] F [DATE] S…" at bounding box center [158, 58] width 20 height 11
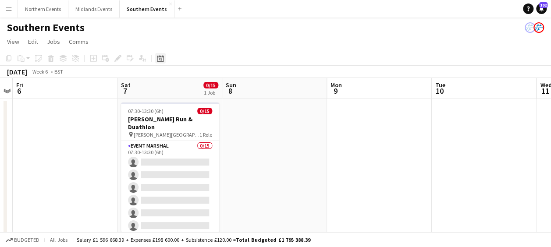
click at [162, 57] on icon at bounding box center [160, 58] width 7 height 7
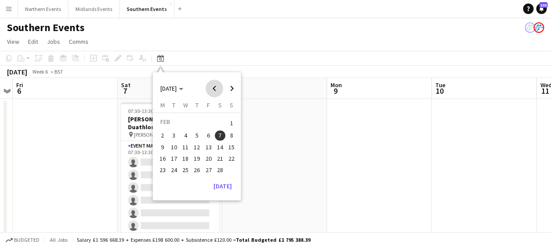
click at [216, 87] on span "Previous month" at bounding box center [215, 89] width 18 height 18
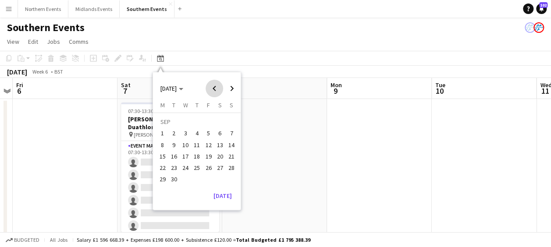
click at [214, 87] on span "Previous month" at bounding box center [215, 89] width 18 height 18
click at [220, 165] on span "30" at bounding box center [220, 170] width 11 height 11
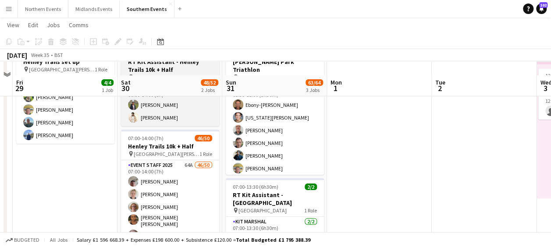
scroll to position [93, 0]
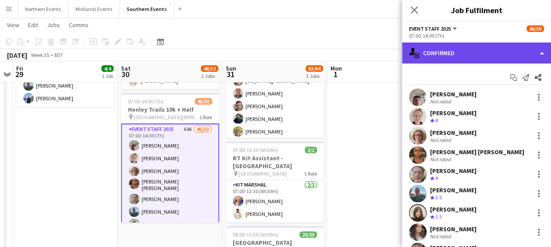
click at [461, 52] on div "single-neutral-actions-check-2 Confirmed" at bounding box center [476, 53] width 149 height 21
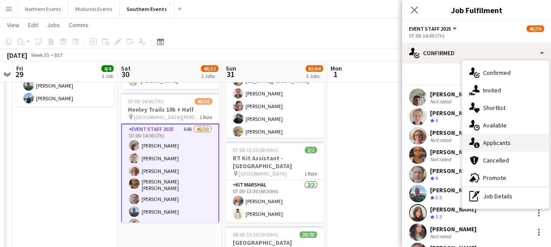
click at [487, 142] on div "single-neutral-actions-information Applicants" at bounding box center [505, 143] width 87 height 18
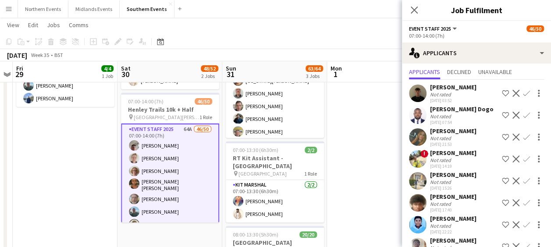
scroll to position [22, 0]
click at [523, 160] on app-icon "Confirm" at bounding box center [526, 159] width 7 height 7
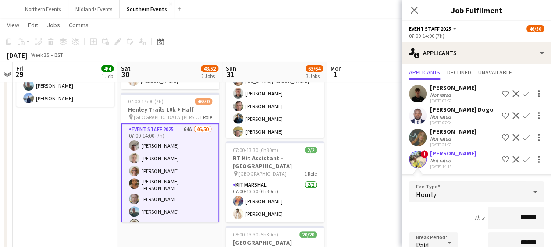
click at [419, 158] on app-user-avatar at bounding box center [418, 160] width 18 height 18
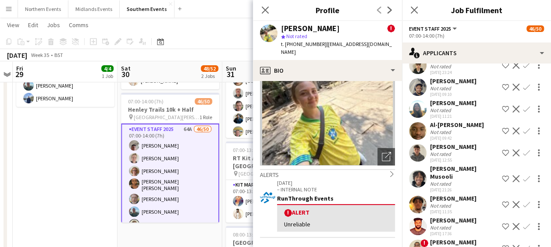
scroll to position [1474, 0]
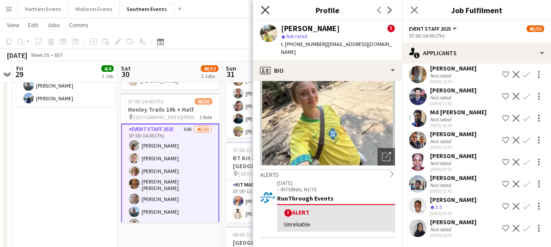
click at [263, 10] on icon "Close pop-in" at bounding box center [265, 10] width 8 height 8
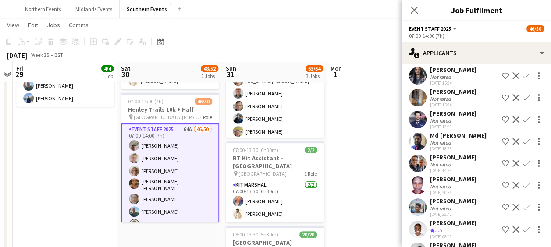
scroll to position [1204, 0]
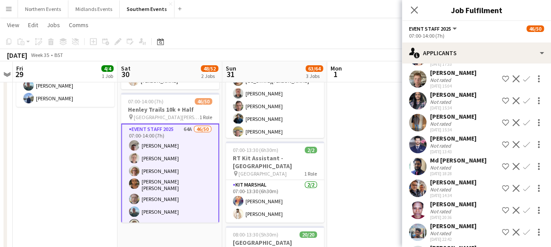
click at [523, 126] on app-icon "Confirm" at bounding box center [526, 122] width 7 height 7
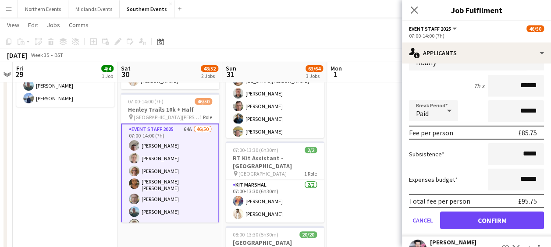
scroll to position [1310, 0]
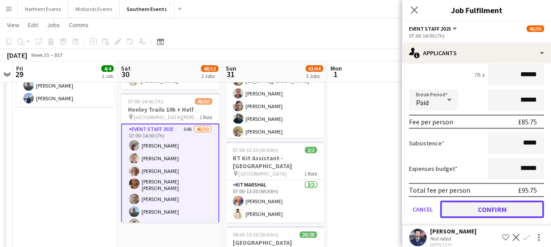
click at [476, 218] on button "Confirm" at bounding box center [492, 210] width 104 height 18
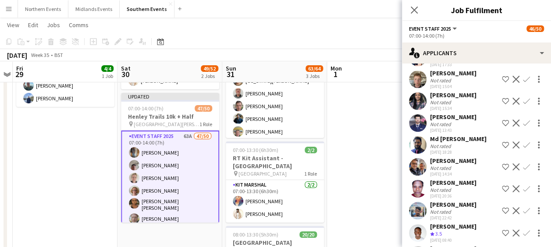
scroll to position [1182, 0]
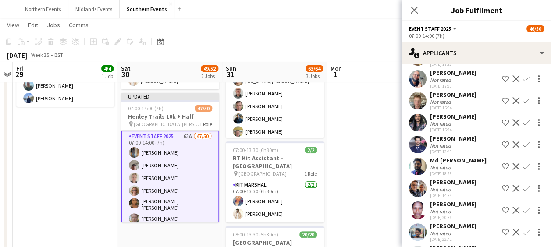
click at [523, 104] on app-icon "Confirm" at bounding box center [526, 100] width 7 height 7
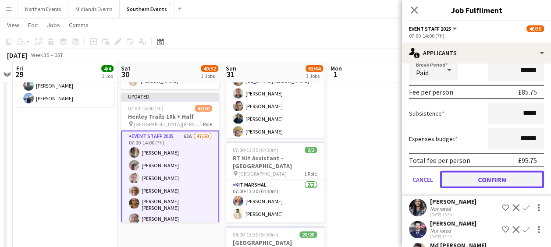
click at [476, 189] on button "Confirm" at bounding box center [492, 180] width 104 height 18
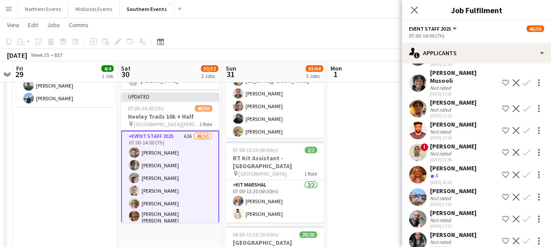
scroll to position [1041, 0]
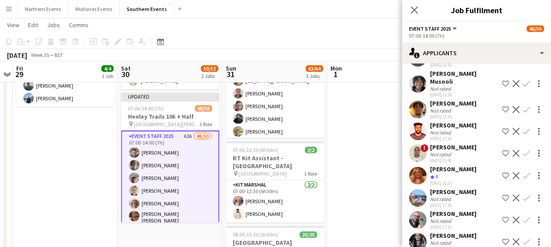
click at [523, 179] on app-icon "Confirm" at bounding box center [526, 175] width 7 height 7
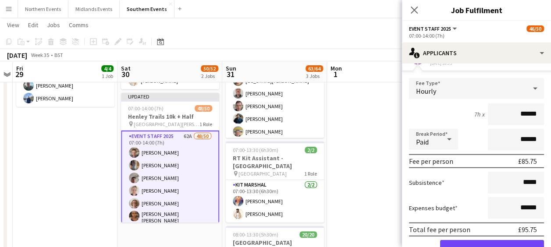
scroll to position [1210, 0]
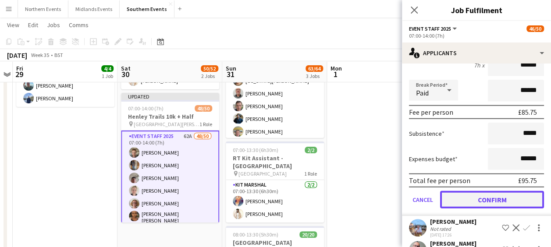
click at [469, 209] on button "Confirm" at bounding box center [492, 200] width 104 height 18
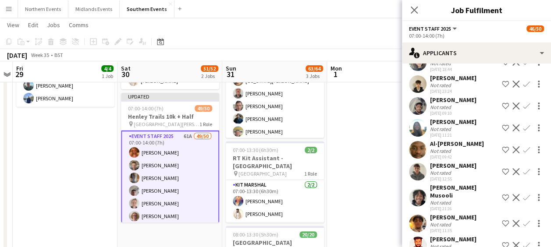
scroll to position [924, 0]
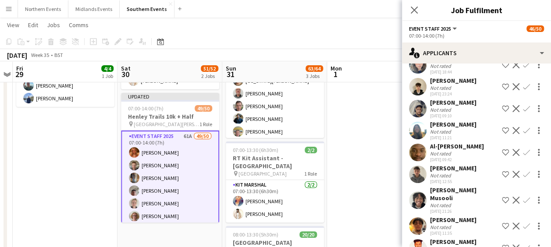
click at [419, 139] on app-user-avatar at bounding box center [418, 131] width 18 height 18
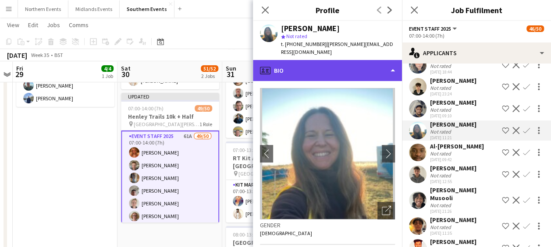
click at [365, 61] on div "profile Bio" at bounding box center [327, 70] width 149 height 21
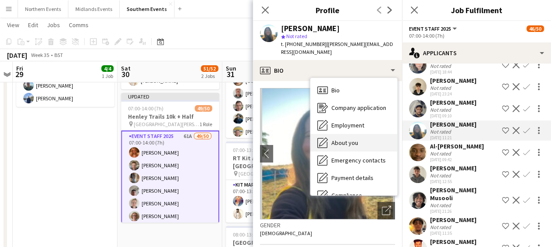
click at [351, 139] on span "About you" at bounding box center [344, 143] width 27 height 8
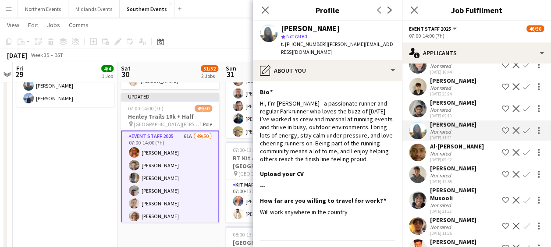
click at [523, 134] on app-icon "Confirm" at bounding box center [526, 130] width 7 height 7
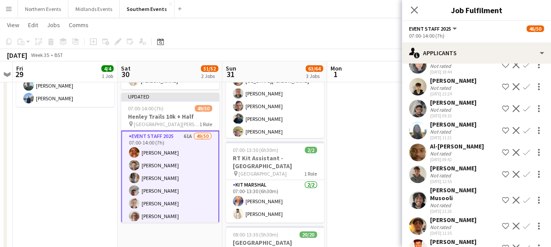
click at [523, 134] on app-icon "Confirm" at bounding box center [526, 130] width 7 height 7
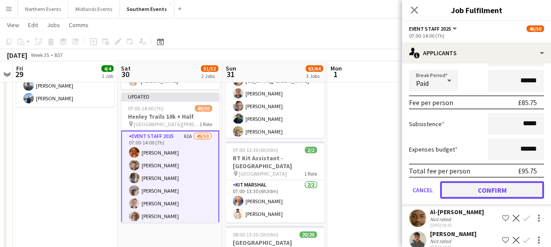
click at [481, 199] on button "Confirm" at bounding box center [492, 191] width 104 height 18
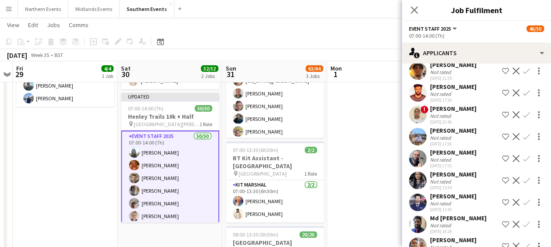
scroll to position [836, 0]
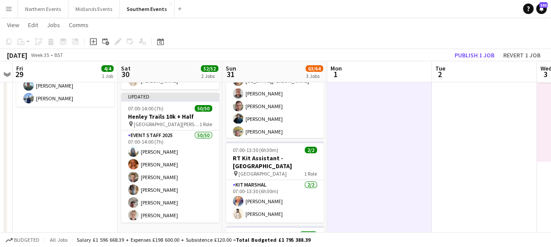
click at [468, 48] on app-toolbar "Copy Paste Paste Ctrl+V Paste with crew Ctrl+Shift+V Paste linked Job [GEOGRAPH…" at bounding box center [275, 41] width 551 height 15
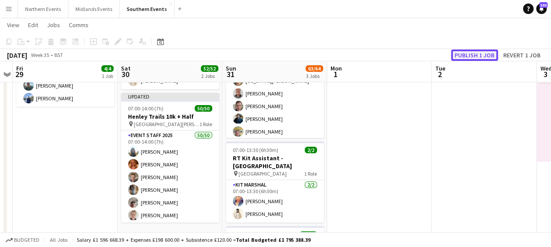
click at [467, 52] on button "Publish 1 job" at bounding box center [474, 55] width 47 height 11
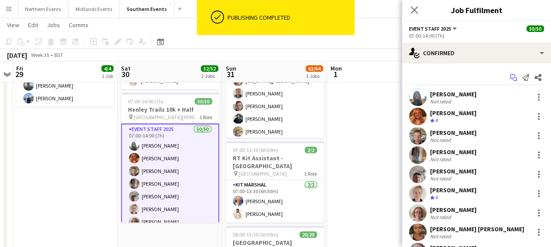
click at [510, 75] on icon "Start chat" at bounding box center [513, 77] width 7 height 7
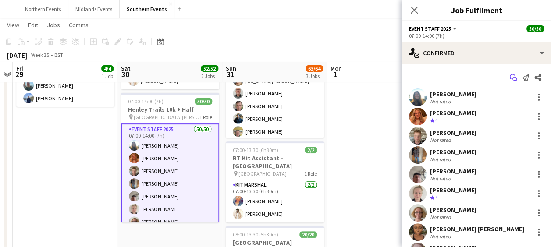
click at [510, 75] on icon "Start chat" at bounding box center [513, 77] width 7 height 7
click at [510, 77] on icon "Start chat" at bounding box center [513, 77] width 7 height 7
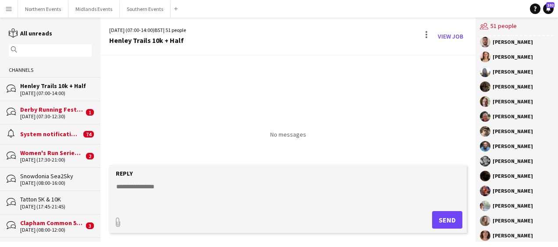
scroll to position [563, 0]
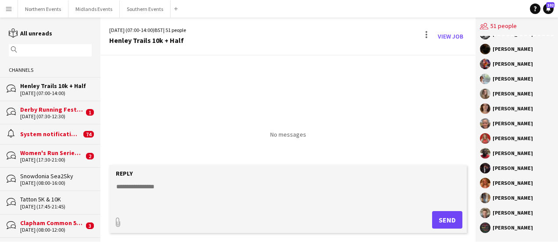
drag, startPoint x: 493, startPoint y: 182, endPoint x: 534, endPoint y: 230, distance: 63.4
click at [534, 230] on div "RunThrough Events [PERSON_NAME] [PERSON_NAME] [PERSON_NAME] [PERSON_NAME] [PERS…" at bounding box center [516, 139] width 82 height 206
copy div "[PERSON_NAME] [PERSON_NAME] [PERSON_NAME] [PERSON_NAME]"
click at [400, 200] on textarea at bounding box center [289, 193] width 349 height 23
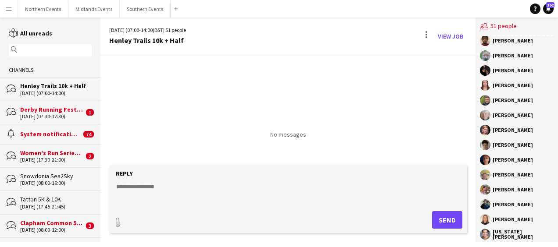
scroll to position [197, 0]
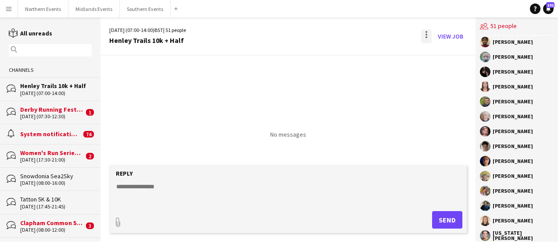
click at [426, 32] on div at bounding box center [426, 32] width 2 height 2
click at [430, 50] on app-icon "Delete" at bounding box center [431, 53] width 7 height 7
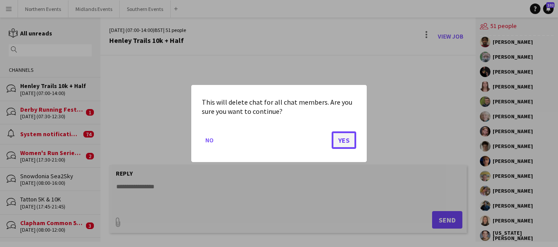
click at [335, 139] on button "Yes" at bounding box center [343, 141] width 25 height 18
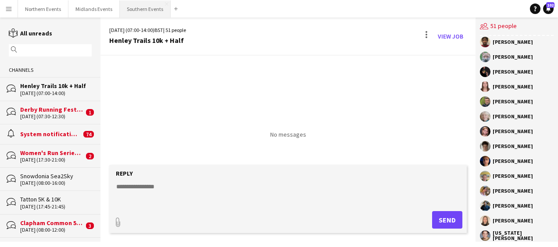
click at [138, 11] on button "Southern Events Close" at bounding box center [145, 8] width 51 height 17
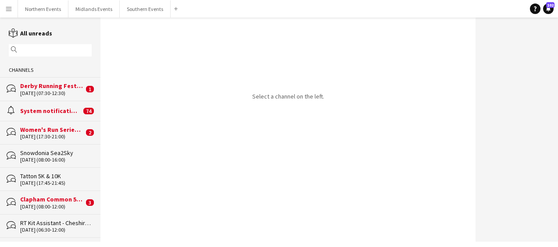
click at [36, 142] on div "bubbles Women's Run Series [GEOGRAPHIC_DATA] 5k and 10k [DATE] (17:30-21:00) 2" at bounding box center [50, 132] width 100 height 23
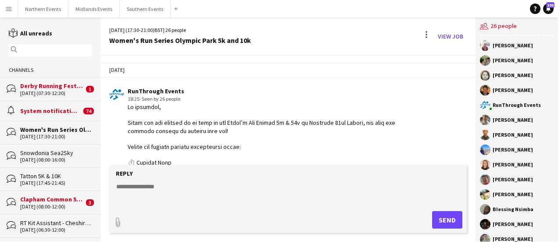
scroll to position [2796, 0]
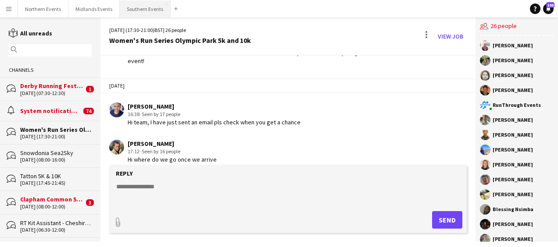
click at [133, 10] on button "Southern Events Close" at bounding box center [145, 8] width 51 height 17
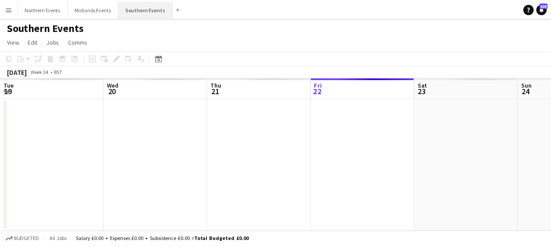
scroll to position [0, 210]
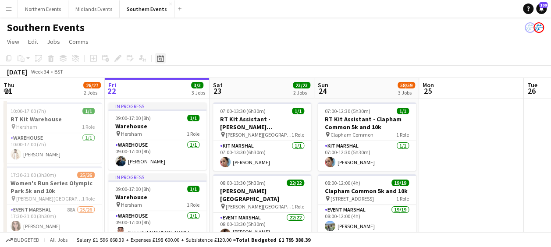
click at [165, 56] on div "Date picker" at bounding box center [160, 58] width 11 height 11
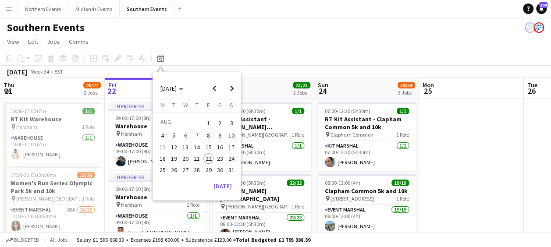
click at [218, 170] on span "30" at bounding box center [220, 170] width 11 height 11
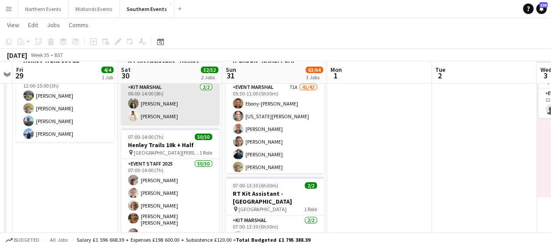
scroll to position [59, 0]
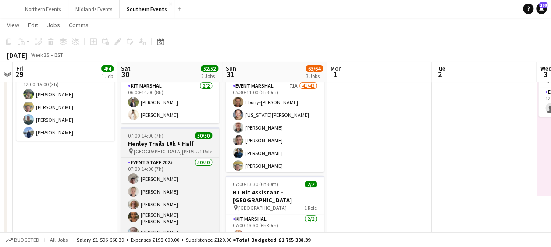
click at [171, 135] on div "07:00-14:00 (7h) 50/50" at bounding box center [170, 135] width 98 height 7
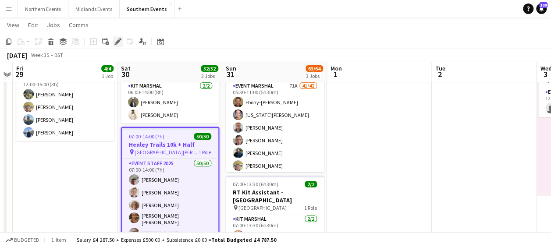
click at [114, 44] on icon "Edit" at bounding box center [117, 41] width 7 height 7
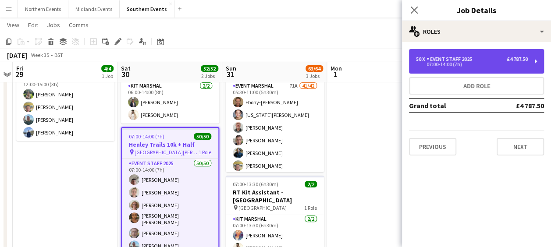
click at [429, 59] on div "Event Staff 2025" at bounding box center [451, 59] width 49 height 6
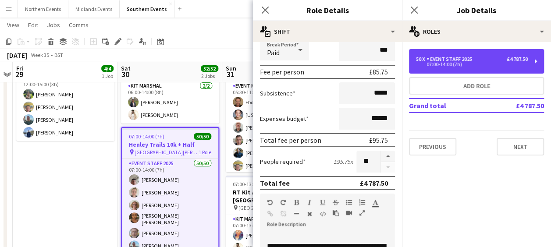
scroll to position [115, 0]
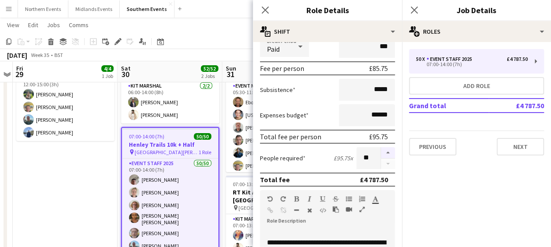
click at [382, 149] on button "button" at bounding box center [388, 152] width 14 height 11
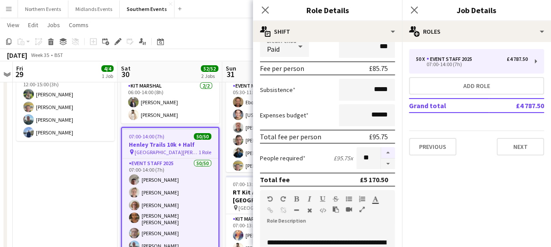
click at [382, 149] on button "button" at bounding box center [388, 152] width 14 height 11
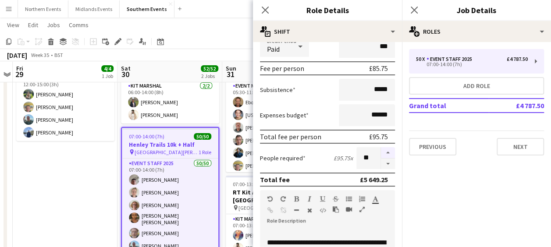
type input "**"
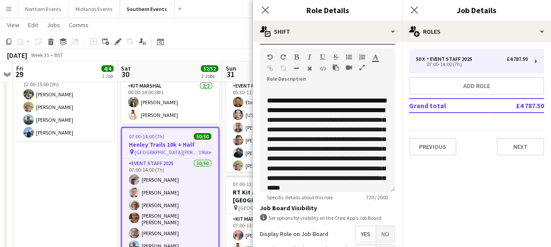
scroll to position [346, 0]
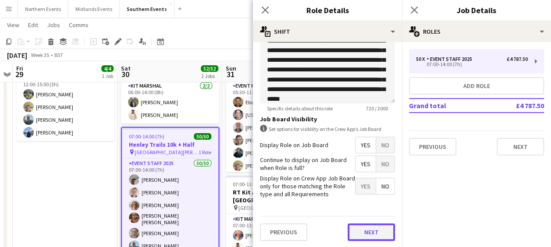
click at [366, 230] on button "Next" at bounding box center [371, 233] width 47 height 18
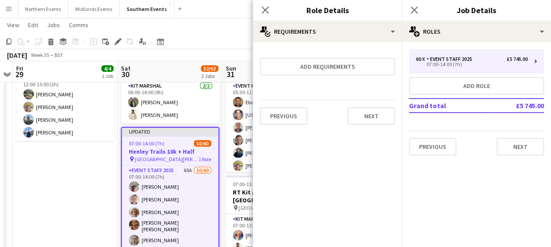
scroll to position [0, 0]
click at [365, 122] on button "Next" at bounding box center [371, 116] width 47 height 18
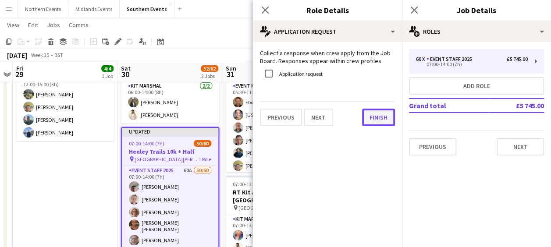
click at [365, 122] on button "Finish" at bounding box center [378, 118] width 33 height 18
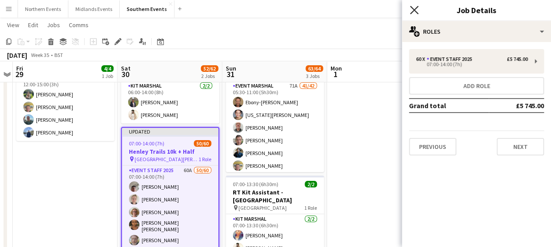
click at [414, 8] on icon "Close pop-in" at bounding box center [414, 10] width 8 height 8
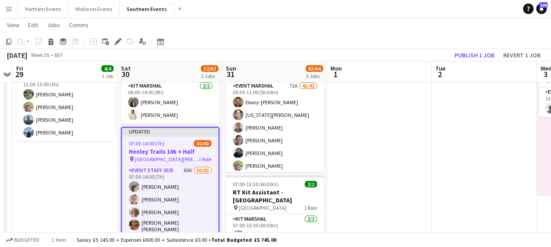
click at [382, 22] on app-page-menu "View Day view expanded Day view collapsed Month view Date picker Jump to [DATE]…" at bounding box center [275, 26] width 551 height 17
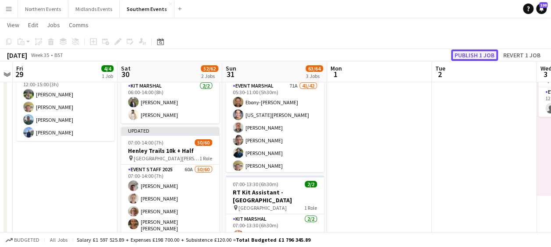
click at [464, 54] on button "Publish 1 job" at bounding box center [474, 55] width 47 height 11
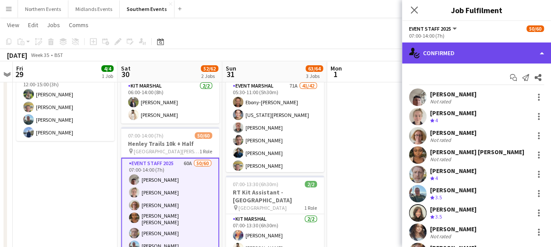
click at [493, 55] on div "single-neutral-actions-check-2 Confirmed" at bounding box center [476, 53] width 149 height 21
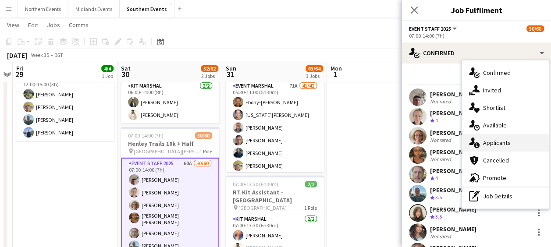
click at [484, 146] on div "single-neutral-actions-information Applicants" at bounding box center [505, 143] width 87 height 18
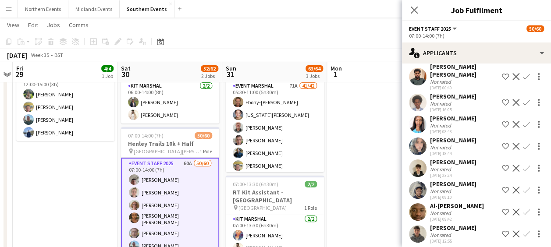
scroll to position [843, 0]
click at [418, 155] on app-user-avatar at bounding box center [418, 146] width 18 height 18
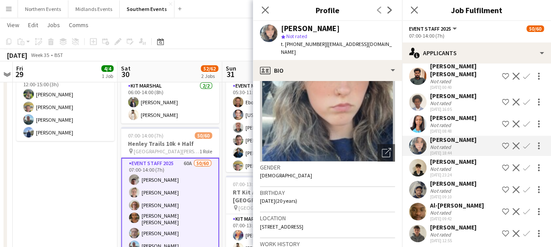
scroll to position [0, 0]
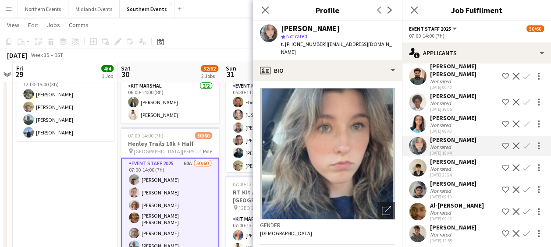
click at [523, 150] on app-icon "Confirm" at bounding box center [526, 145] width 7 height 7
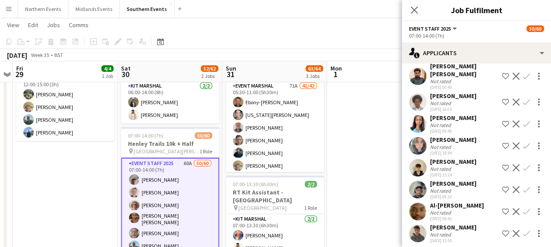
click at [523, 150] on app-icon "Confirm" at bounding box center [526, 145] width 7 height 7
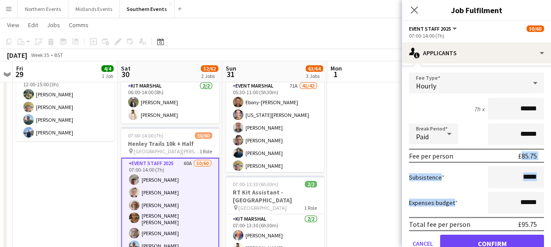
drag, startPoint x: 486, startPoint y: 206, endPoint x: 491, endPoint y: 171, distance: 35.5
click at [491, 171] on form "Fee Type Hourly 7h x ****** Break Period Paid ****** Fee per person £85.75 Subs…" at bounding box center [476, 166] width 149 height 187
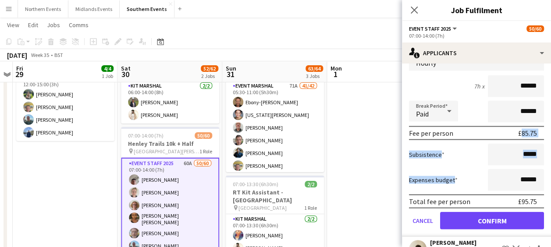
scroll to position [970, 0]
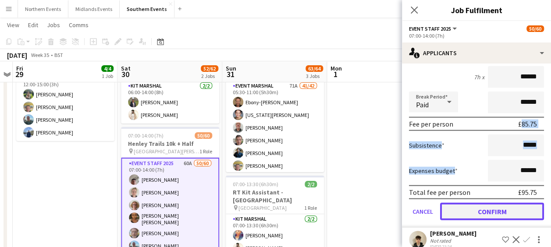
click at [480, 221] on button "Confirm" at bounding box center [492, 212] width 104 height 18
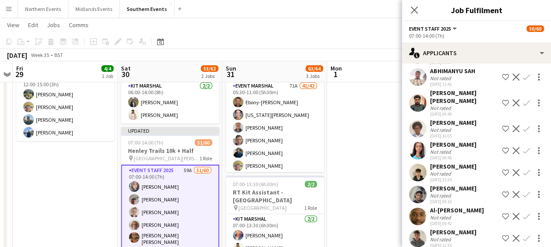
scroll to position [886, 0]
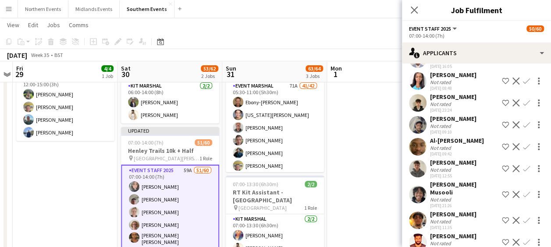
click at [532, 108] on div at bounding box center [538, 103] width 12 height 11
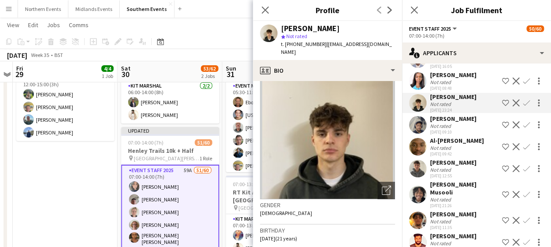
scroll to position [28, 0]
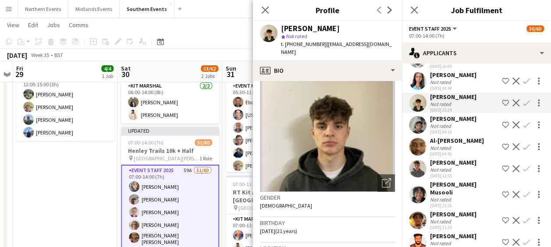
click at [523, 107] on app-icon "Confirm" at bounding box center [526, 103] width 7 height 7
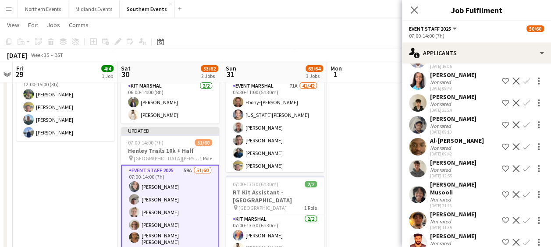
click at [523, 107] on app-icon "Confirm" at bounding box center [526, 103] width 7 height 7
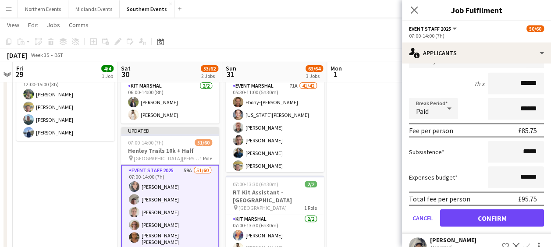
scroll to position [966, 0]
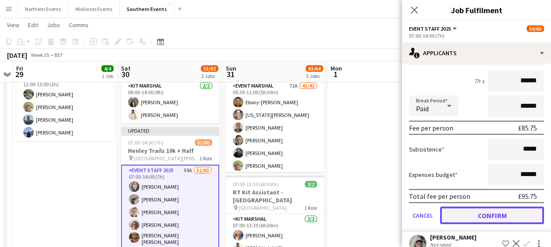
click at [472, 224] on button "Confirm" at bounding box center [492, 216] width 104 height 18
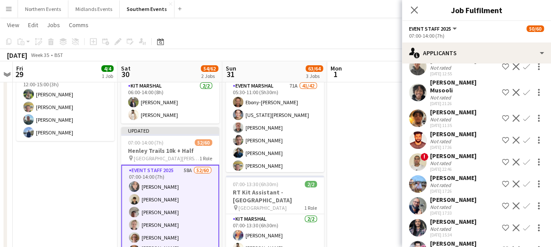
scroll to position [989, 0]
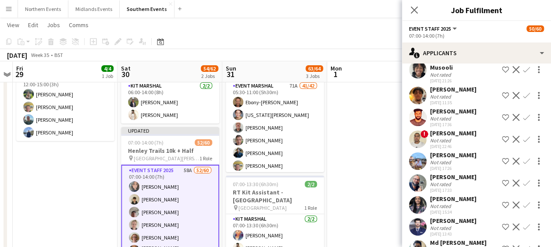
click at [416, 192] on app-user-avatar at bounding box center [418, 183] width 18 height 18
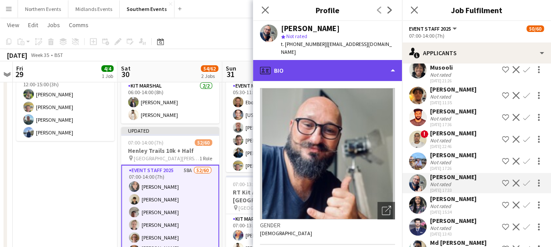
click at [347, 71] on div "profile Bio" at bounding box center [327, 70] width 149 height 21
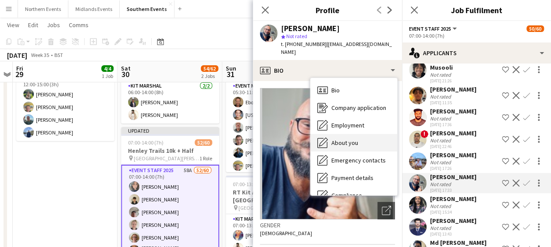
click at [342, 143] on span "About you" at bounding box center [344, 143] width 27 height 8
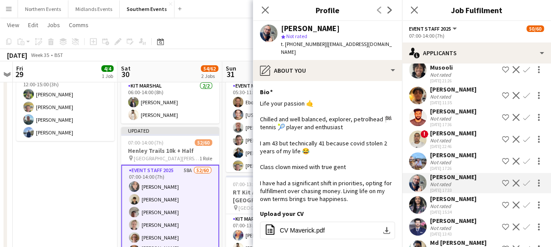
click at [523, 187] on app-icon "Confirm" at bounding box center [526, 183] width 7 height 7
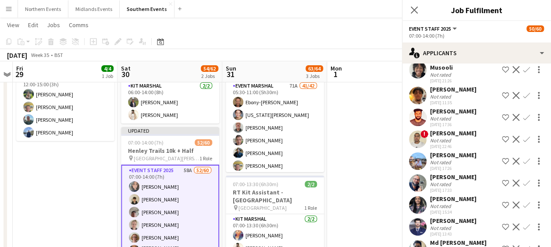
scroll to position [1009, 0]
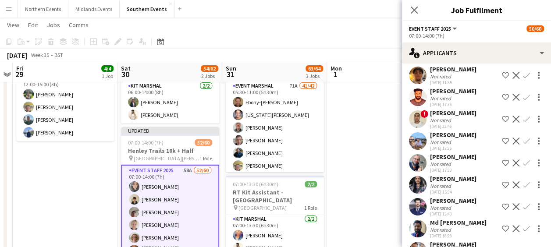
click at [523, 167] on app-icon "Confirm" at bounding box center [526, 163] width 7 height 7
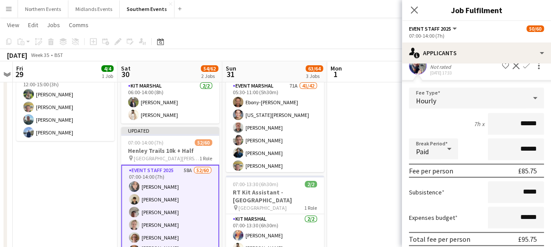
scroll to position [1163, 0]
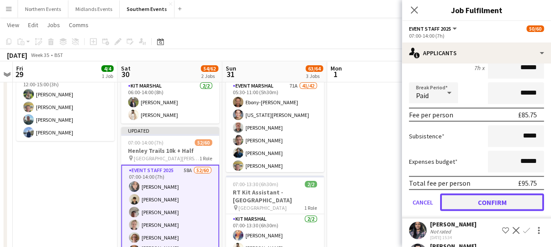
click at [482, 211] on button "Confirm" at bounding box center [492, 203] width 104 height 18
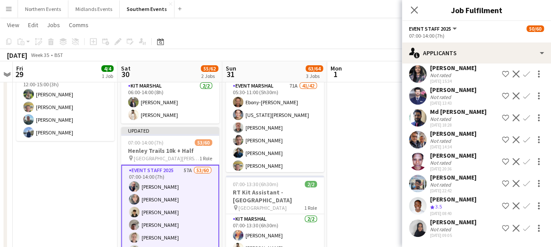
scroll to position [942, 0]
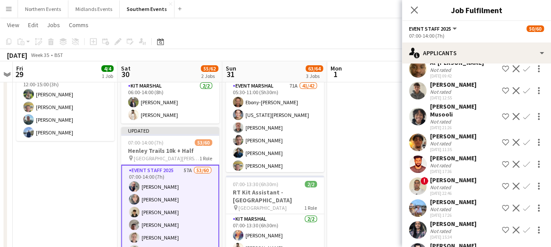
click at [416, 100] on app-user-avatar at bounding box center [418, 91] width 18 height 18
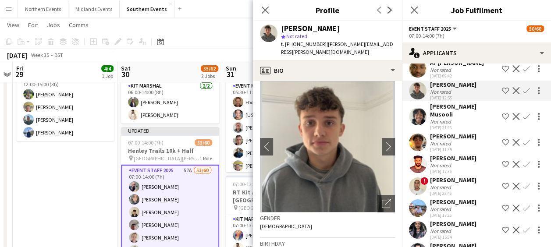
scroll to position [4, 0]
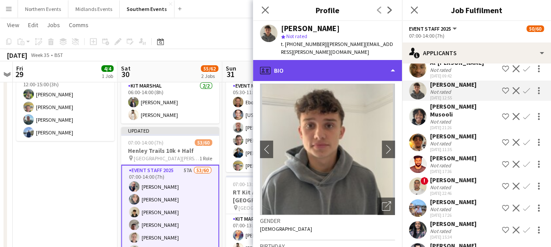
click at [355, 62] on div "profile Bio" at bounding box center [327, 70] width 149 height 21
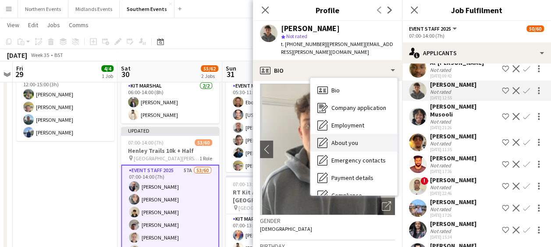
click at [340, 139] on span "About you" at bounding box center [344, 143] width 27 height 8
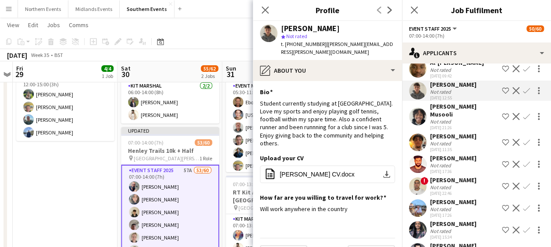
click at [523, 94] on app-icon "Confirm" at bounding box center [526, 90] width 7 height 7
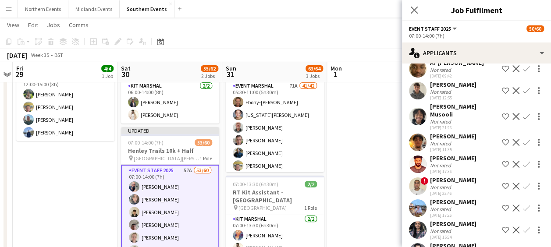
click at [523, 94] on app-icon "Confirm" at bounding box center [526, 90] width 7 height 7
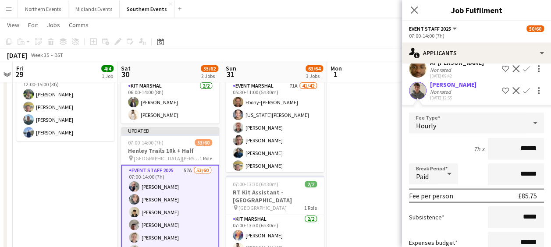
click at [417, 100] on app-user-avatar at bounding box center [418, 91] width 18 height 18
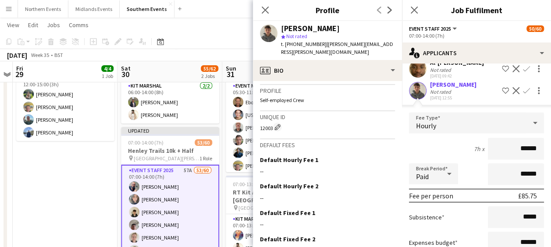
scroll to position [338, 0]
click at [388, 156] on app-icon "Edit this field" at bounding box center [391, 159] width 7 height 7
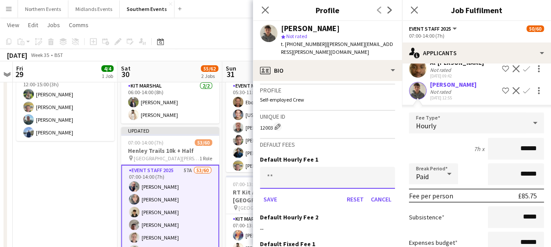
click at [285, 167] on input at bounding box center [327, 178] width 135 height 22
type input "***"
click at [268, 192] on button "Save" at bounding box center [270, 199] width 21 height 14
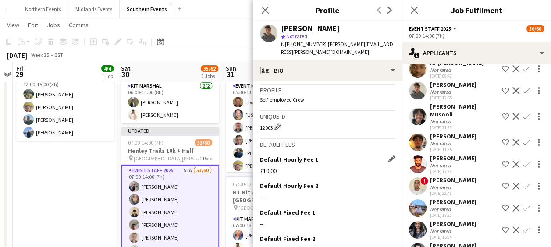
click at [523, 94] on app-icon "Confirm" at bounding box center [526, 90] width 7 height 7
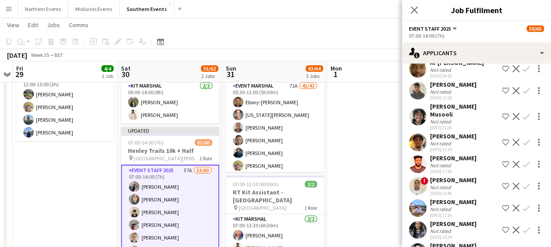
click at [523, 94] on app-icon "Confirm" at bounding box center [526, 90] width 7 height 7
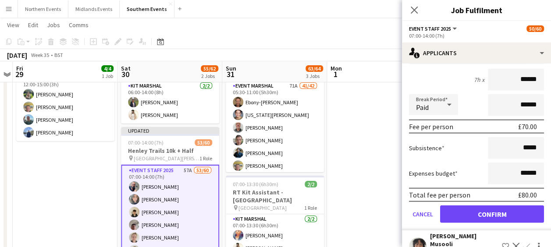
scroll to position [1012, 0]
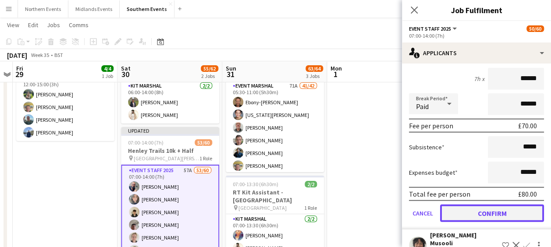
click at [479, 222] on button "Confirm" at bounding box center [492, 214] width 104 height 18
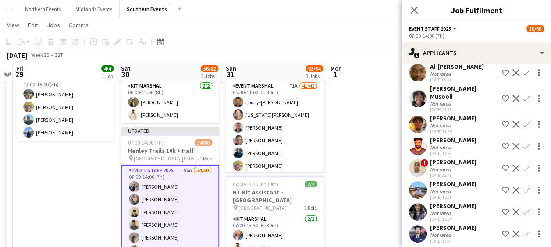
scroll to position [968, 0]
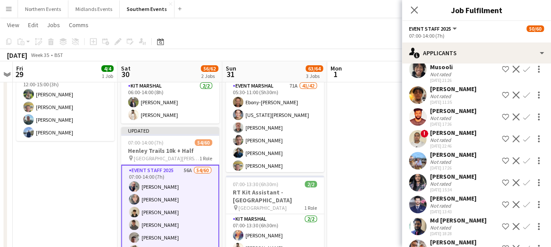
click at [409, 171] on div "[PERSON_NAME] Not rated [DATE] 17:26 Shortlist crew Decline Confirm" at bounding box center [476, 161] width 149 height 20
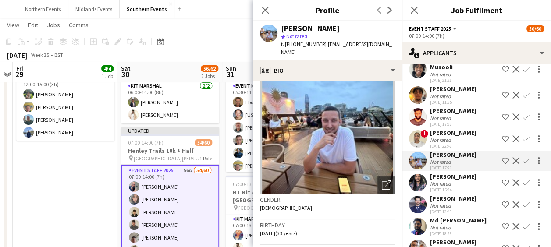
scroll to position [18, 0]
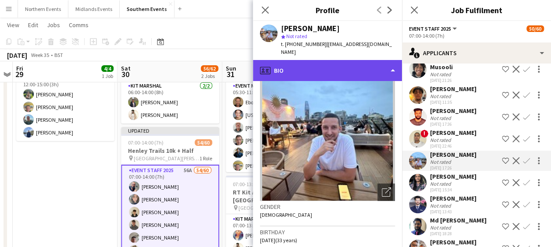
click at [361, 60] on div "profile Bio" at bounding box center [327, 70] width 149 height 21
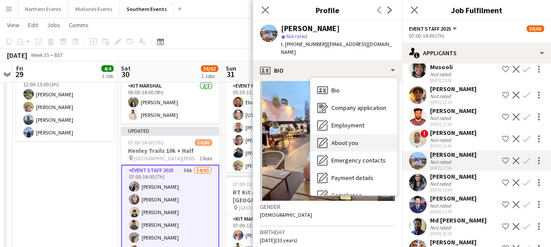
click at [347, 139] on span "About you" at bounding box center [344, 143] width 27 height 8
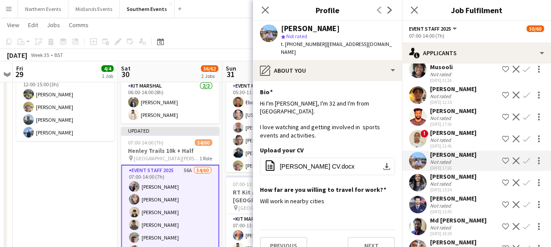
click at [523, 164] on app-icon "Confirm" at bounding box center [526, 160] width 7 height 7
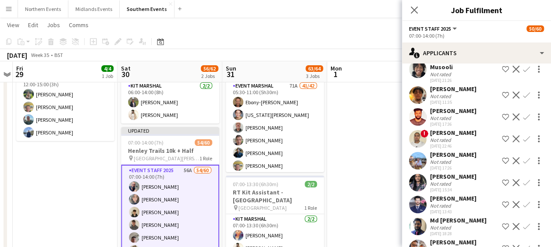
click at [523, 164] on app-icon "Confirm" at bounding box center [526, 160] width 7 height 7
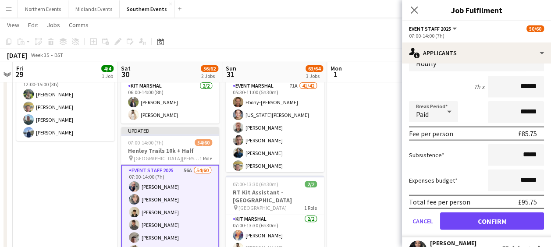
scroll to position [1101, 0]
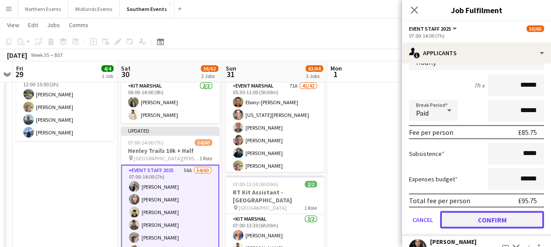
click at [473, 229] on button "Confirm" at bounding box center [492, 220] width 104 height 18
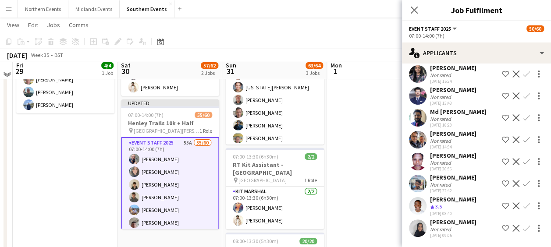
scroll to position [89, 0]
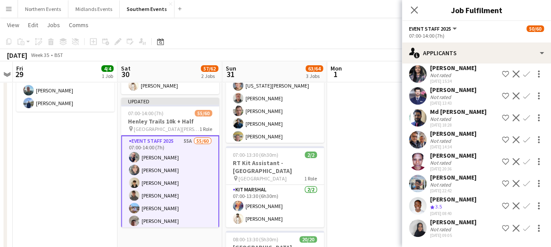
click at [420, 178] on app-user-avatar at bounding box center [418, 184] width 18 height 18
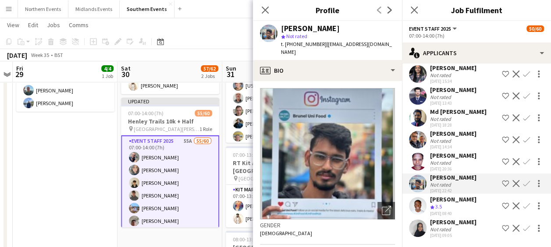
click at [523, 181] on app-icon "Confirm" at bounding box center [526, 183] width 7 height 7
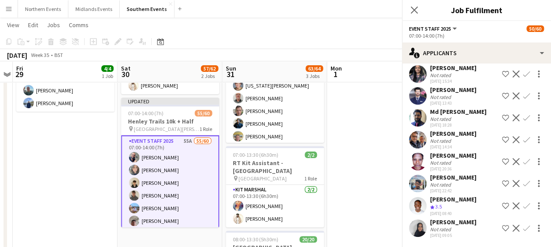
scroll to position [1069, 0]
click at [523, 181] on app-icon "Confirm" at bounding box center [526, 183] width 7 height 7
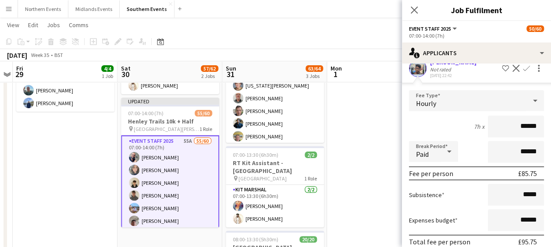
scroll to position [1228, 0]
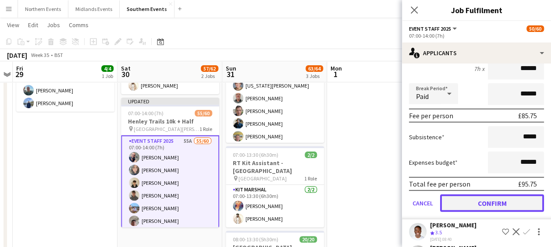
click at [461, 212] on button "Confirm" at bounding box center [492, 204] width 104 height 18
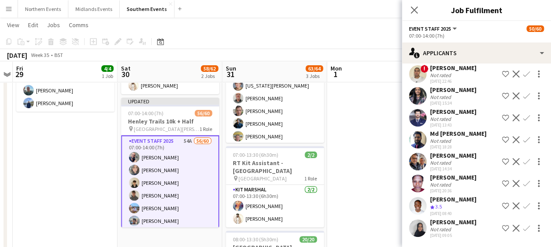
scroll to position [1007, 0]
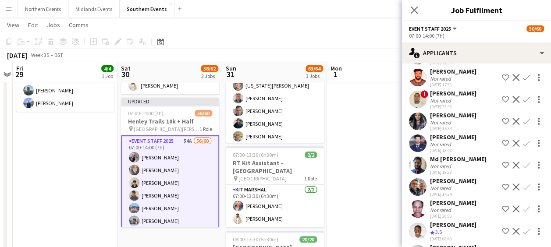
click at [414, 196] on app-user-avatar at bounding box center [418, 187] width 18 height 18
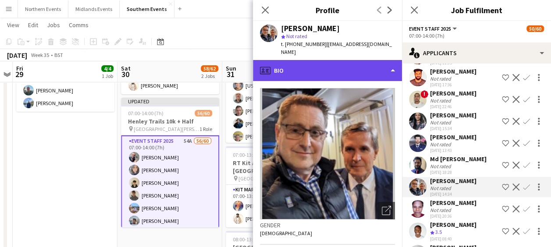
click at [344, 67] on div "profile Bio" at bounding box center [327, 70] width 149 height 21
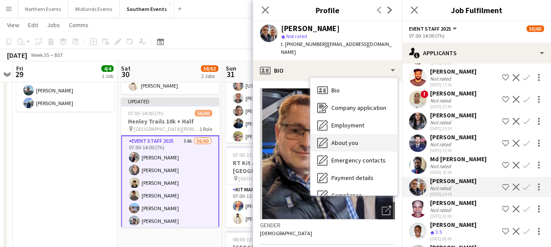
click at [345, 139] on span "About you" at bounding box center [344, 143] width 27 height 8
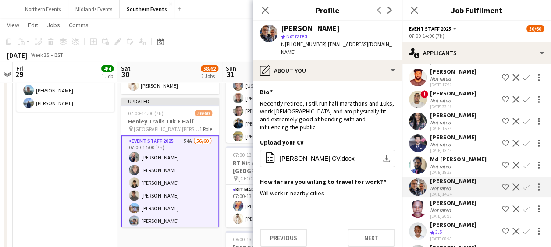
click at [523, 191] on app-icon "Confirm" at bounding box center [526, 187] width 7 height 7
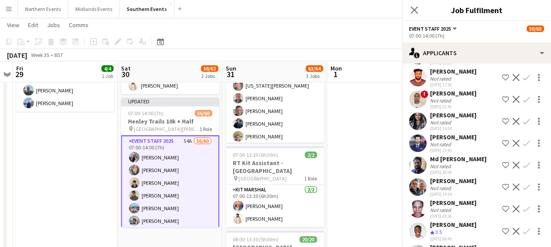
scroll to position [1047, 0]
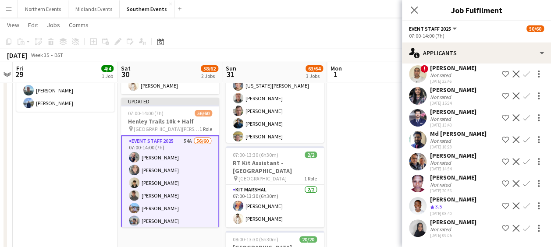
click at [523, 162] on app-icon "Confirm" at bounding box center [526, 161] width 7 height 7
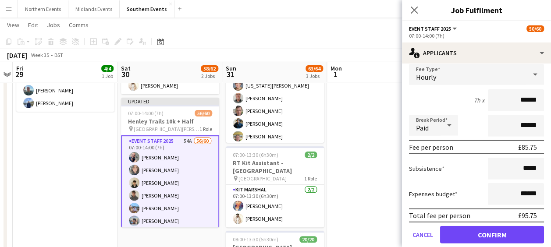
scroll to position [1171, 0]
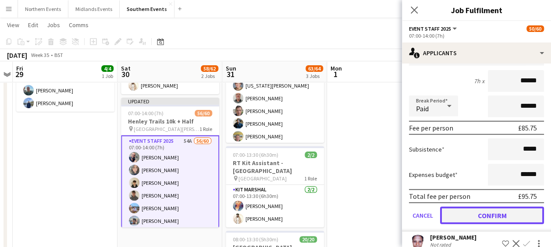
click at [472, 224] on button "Confirm" at bounding box center [492, 216] width 104 height 18
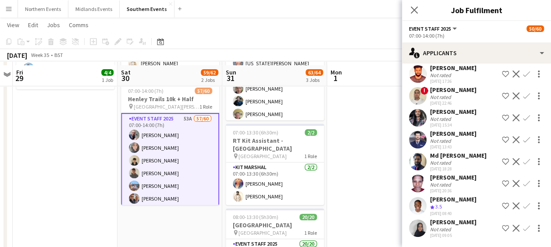
scroll to position [115, 0]
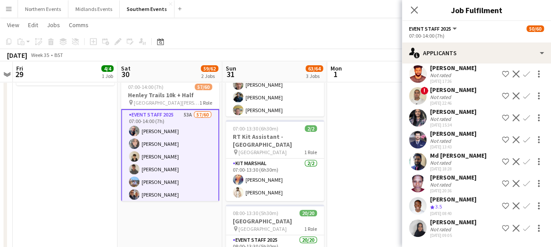
click at [523, 205] on app-icon "Confirm" at bounding box center [526, 206] width 7 height 7
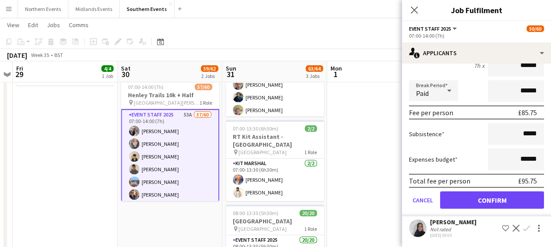
scroll to position [1212, 0]
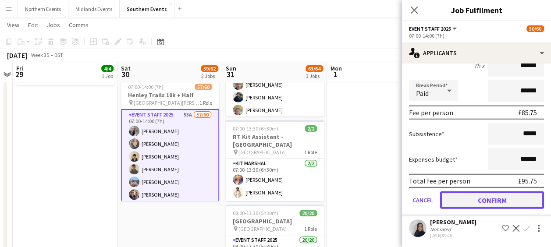
click at [470, 209] on button "Confirm" at bounding box center [492, 201] width 104 height 18
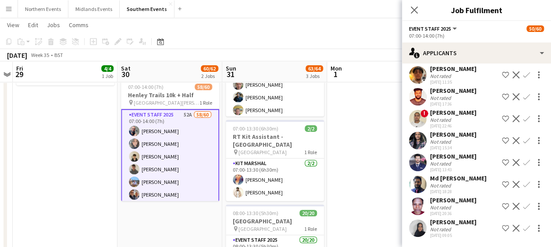
scroll to position [1003, 0]
click at [420, 224] on app-user-avatar at bounding box center [418, 229] width 18 height 18
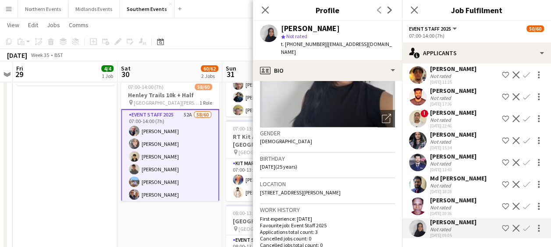
scroll to position [0, 0]
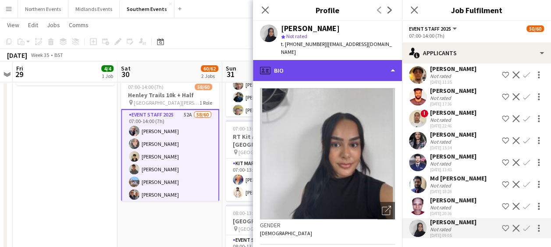
click at [340, 61] on div "profile Bio" at bounding box center [327, 70] width 149 height 21
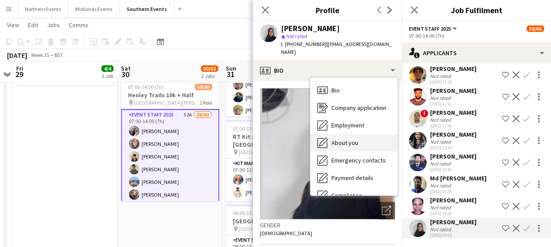
click at [340, 139] on span "About you" at bounding box center [344, 143] width 27 height 8
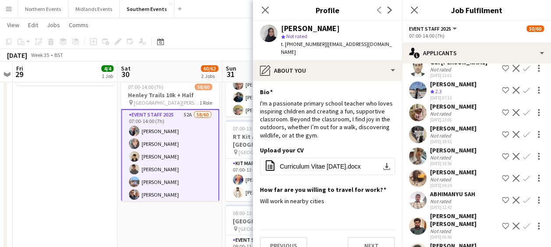
scroll to position [691, 0]
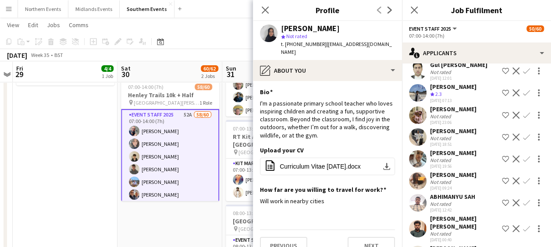
click at [416, 117] on app-user-avatar at bounding box center [418, 116] width 18 height 18
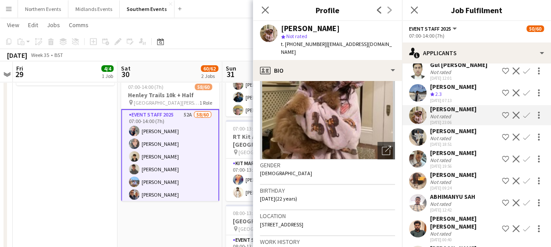
scroll to position [0, 0]
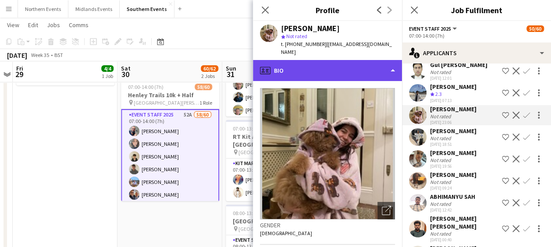
click at [345, 60] on div "profile Bio" at bounding box center [327, 70] width 149 height 21
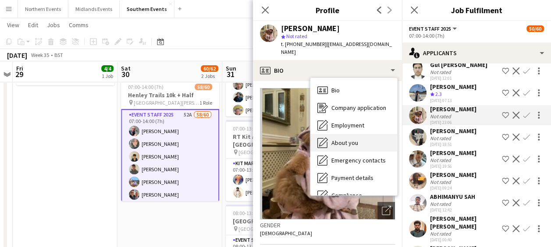
click at [343, 139] on span "About you" at bounding box center [344, 143] width 27 height 8
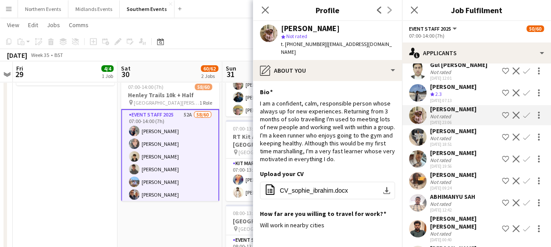
click at [523, 119] on app-icon "Confirm" at bounding box center [526, 115] width 7 height 7
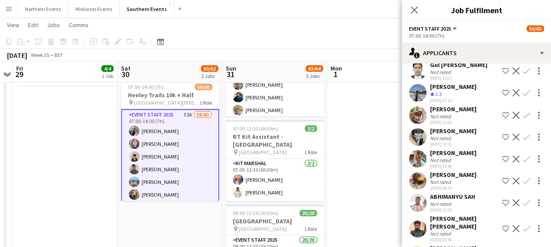
click at [523, 119] on app-icon "Confirm" at bounding box center [526, 115] width 7 height 7
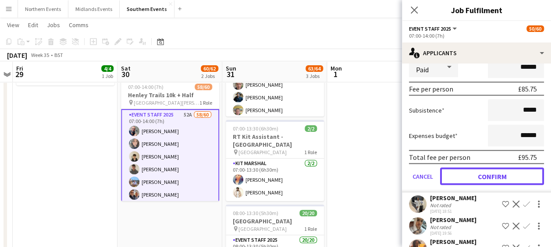
click at [476, 185] on button "Confirm" at bounding box center [492, 176] width 104 height 18
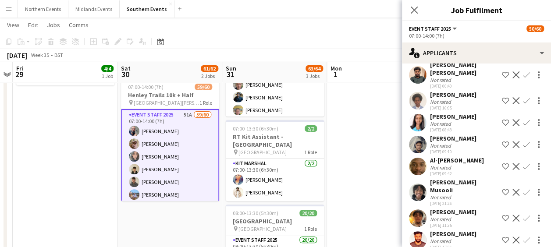
scroll to position [602, 0]
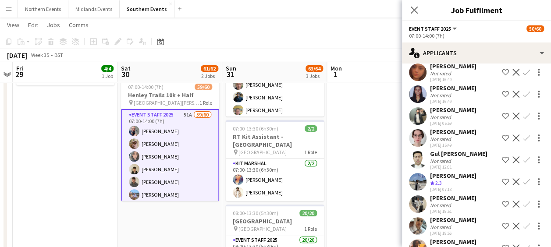
click at [372, 142] on app-date-cell at bounding box center [379, 168] width 105 height 370
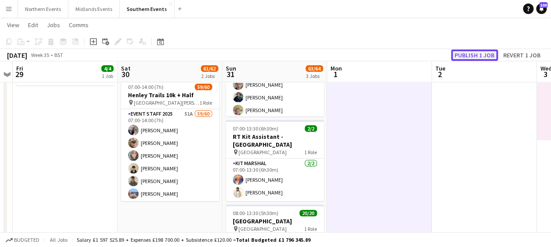
click at [460, 54] on button "Publish 1 job" at bounding box center [474, 55] width 47 height 11
